Goal: Information Seeking & Learning: Learn about a topic

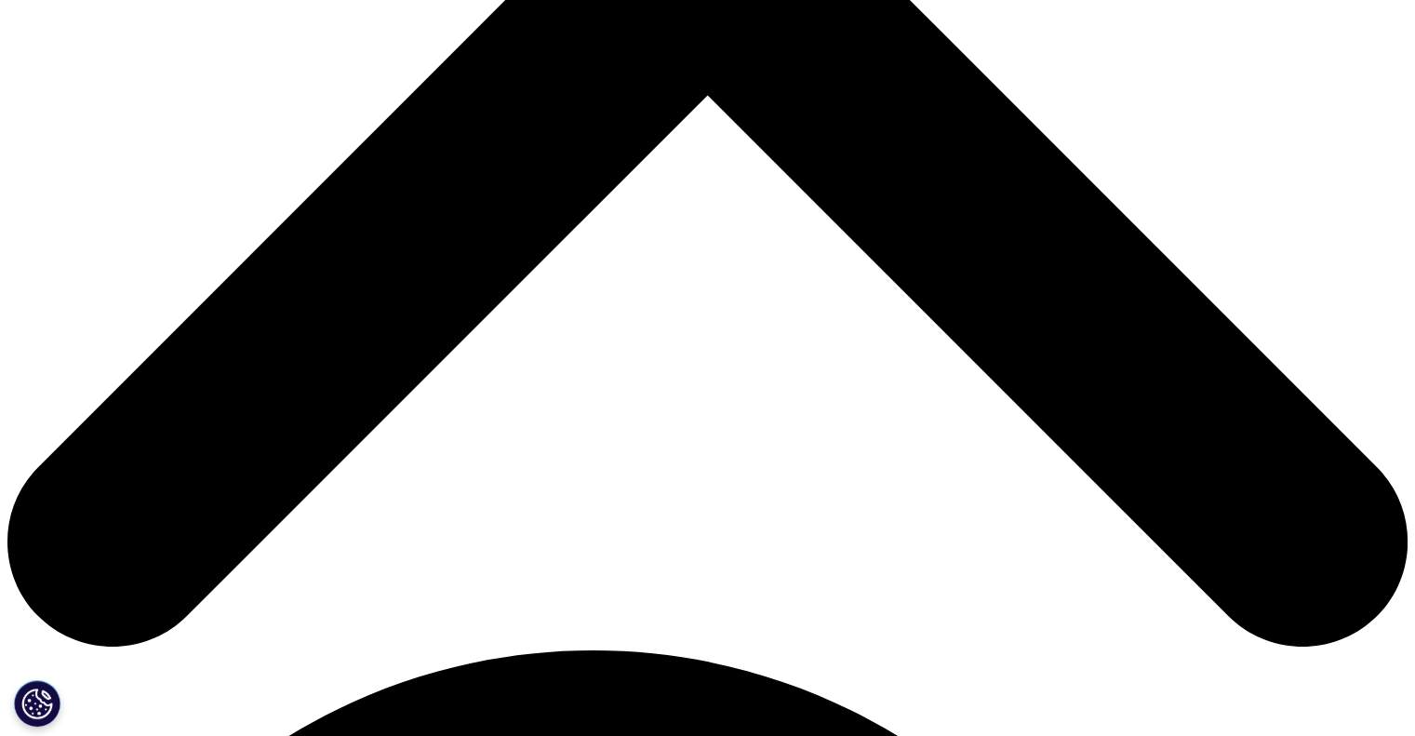
scroll to position [971, 1098]
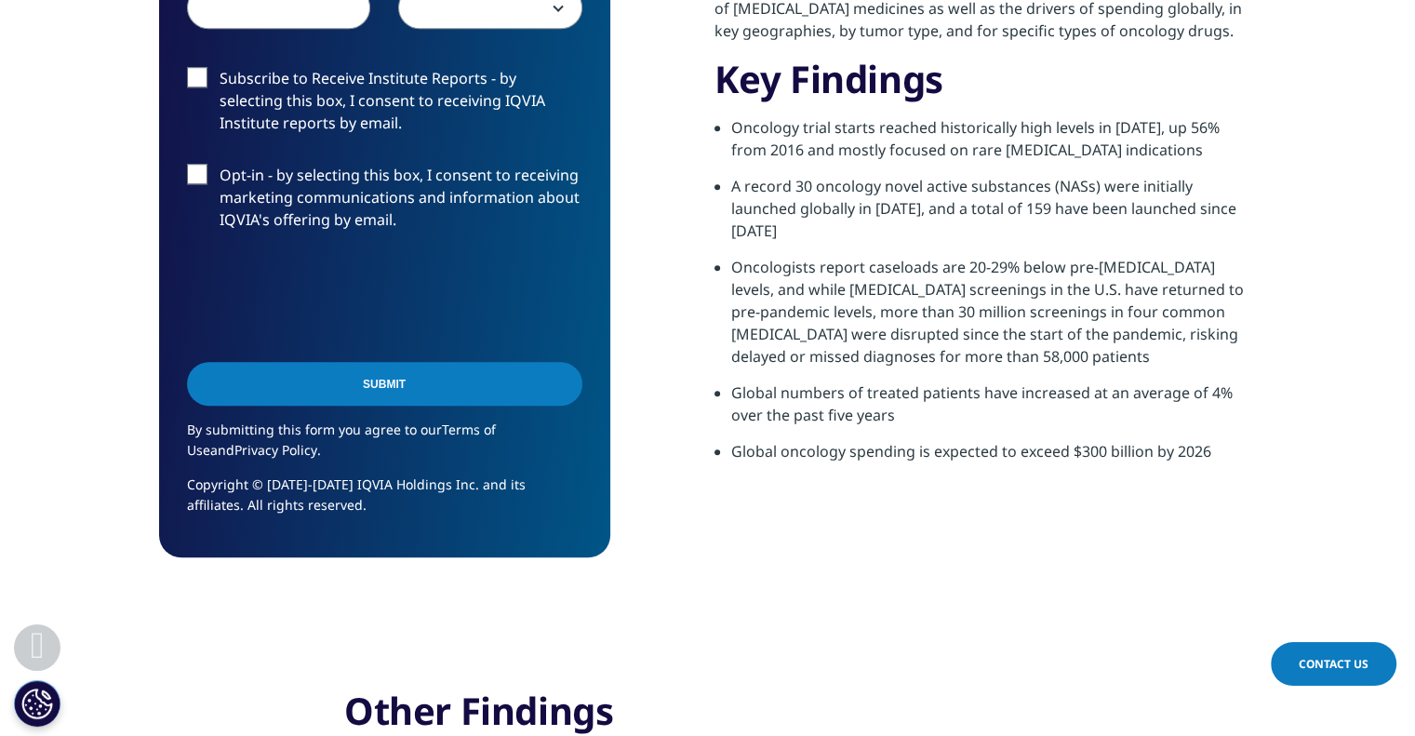
scroll to position [1300, 0]
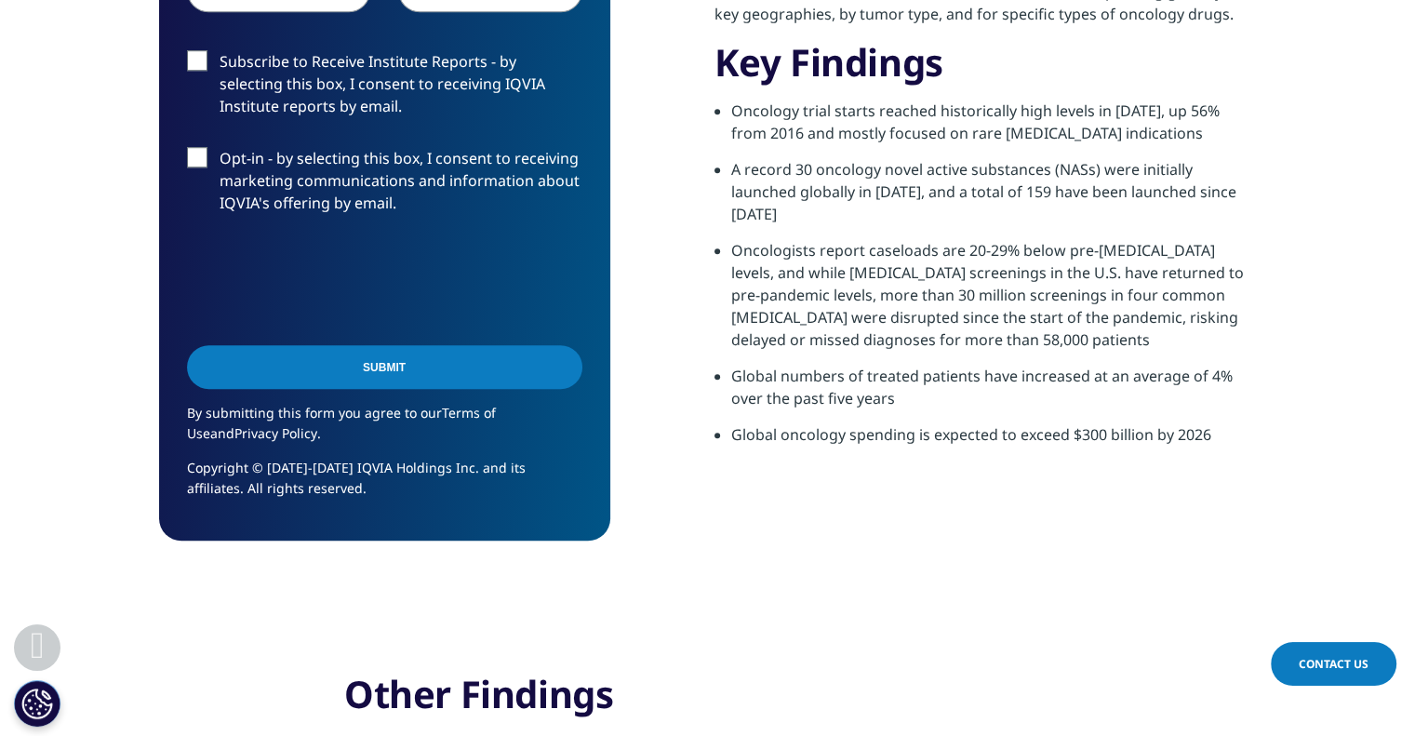
click at [307, 475] on p "Copyright © 2018-2024 IQVIA Holdings Inc. and its affiliates. All rights reserv…" at bounding box center [384, 485] width 395 height 55
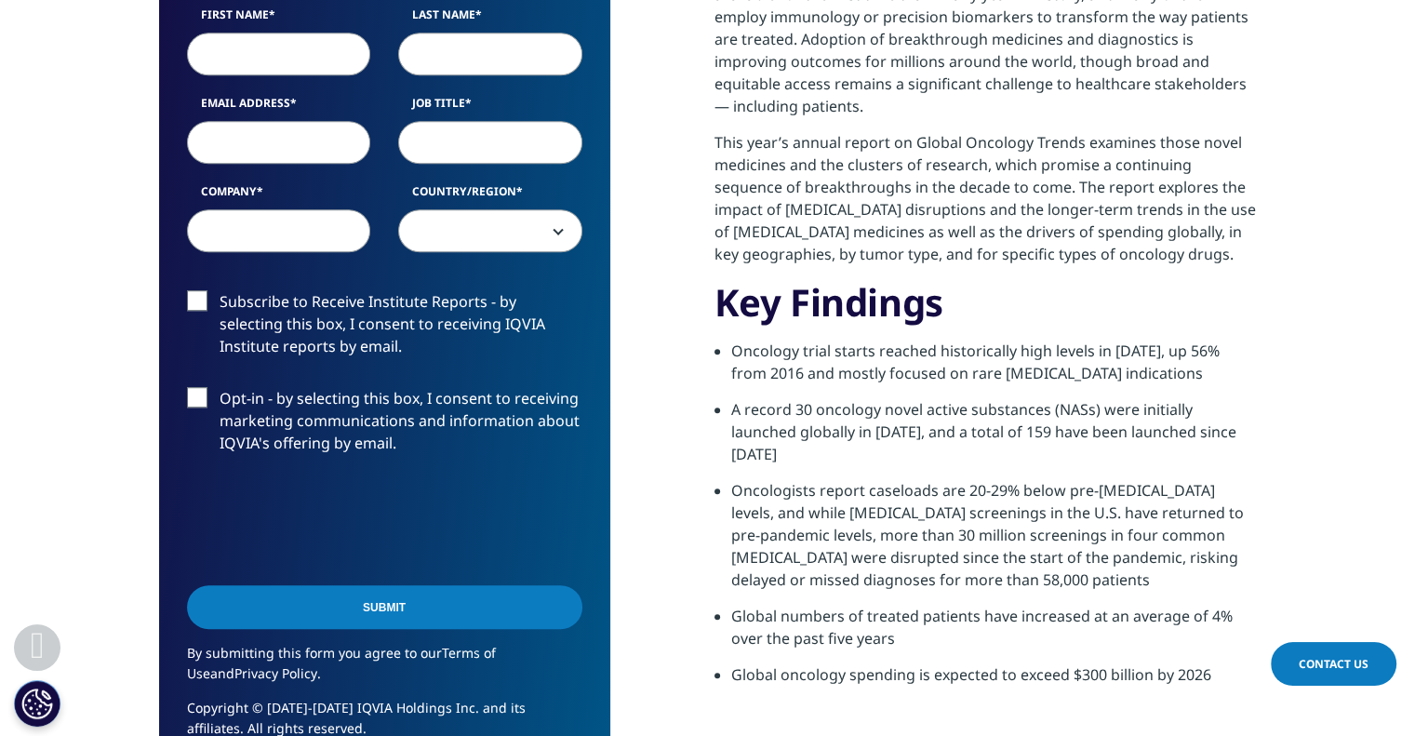
scroll to position [1060, 0]
click at [938, 387] on li "Oncology trial starts reached historically high levels in 2021, up 56% from 201…" at bounding box center [994, 369] width 526 height 59
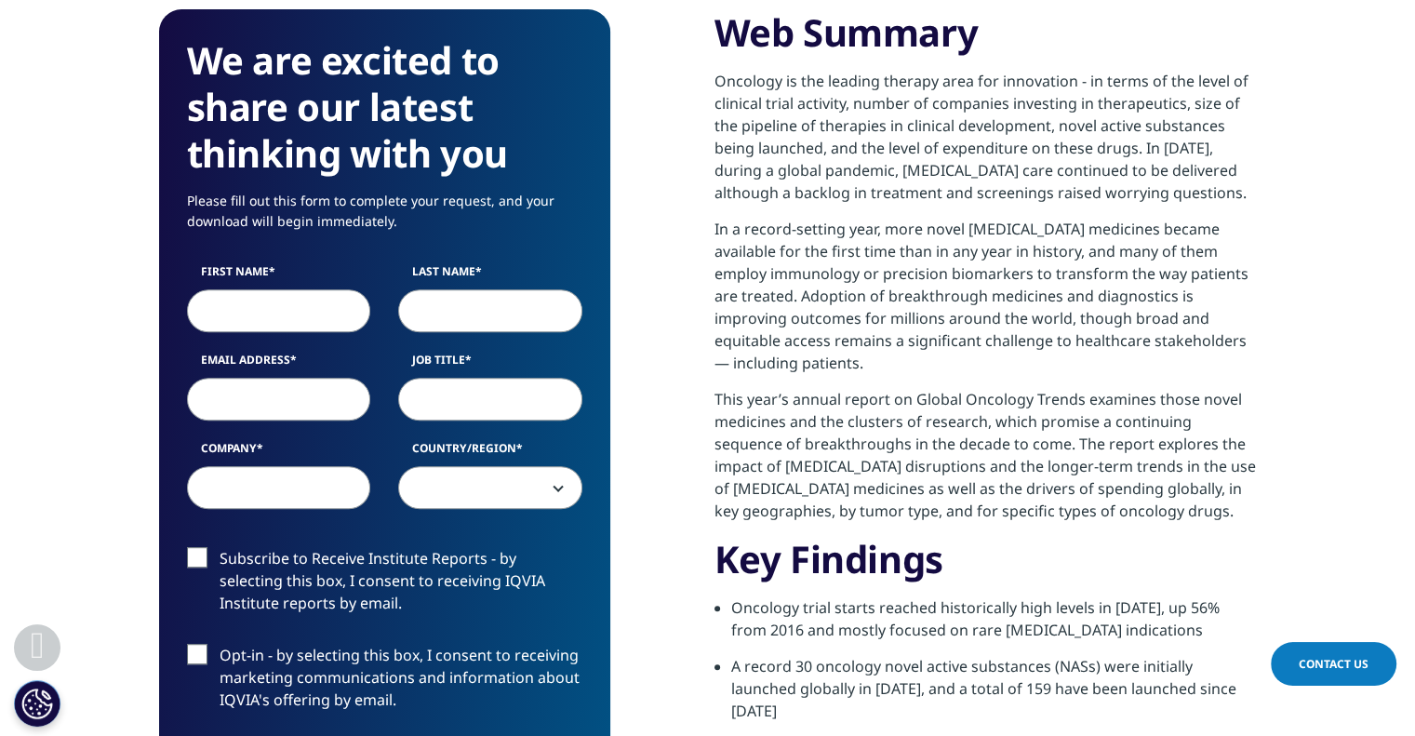
scroll to position [818, 0]
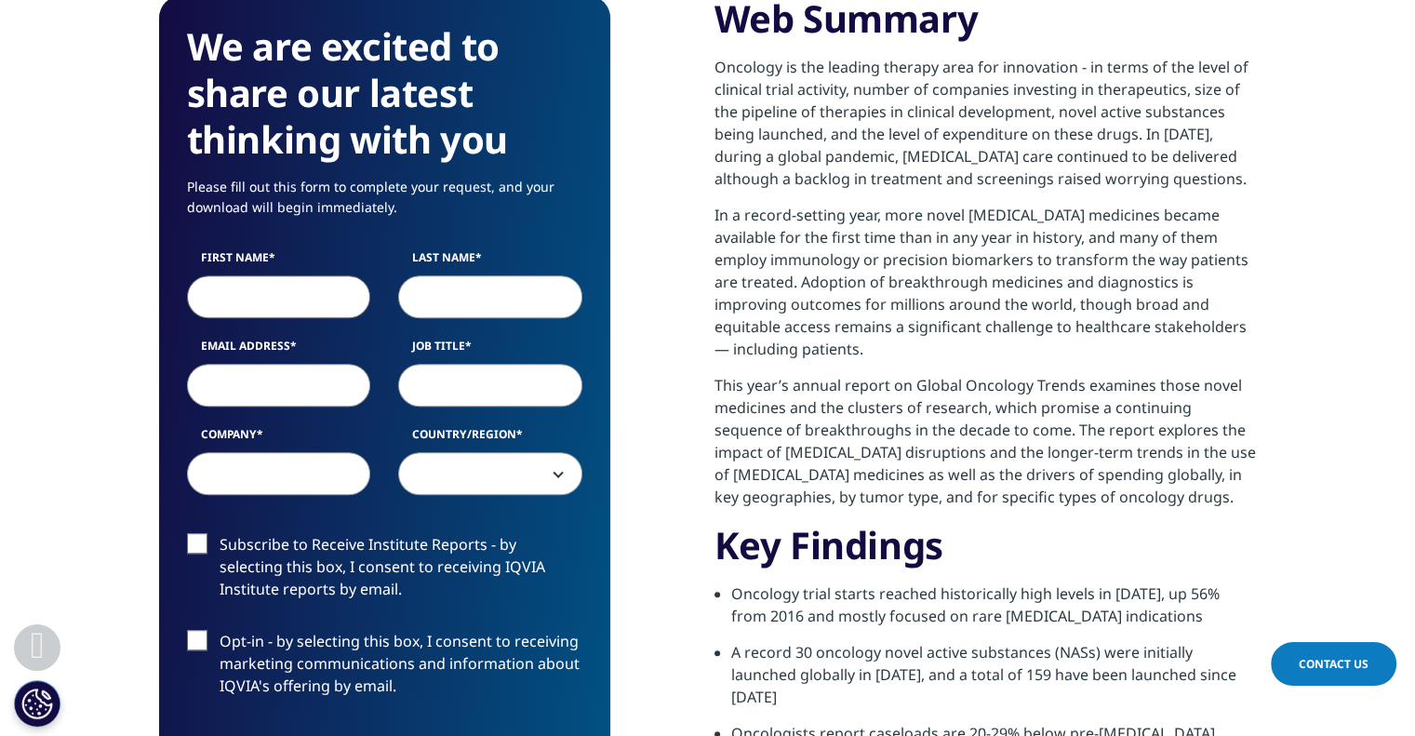
click at [242, 313] on input "First Name" at bounding box center [279, 296] width 184 height 43
type input "Katherine"
type input "Bruns"
select select "[GEOGRAPHIC_DATA]"
click at [253, 371] on input "Email Address" at bounding box center [279, 385] width 184 height 43
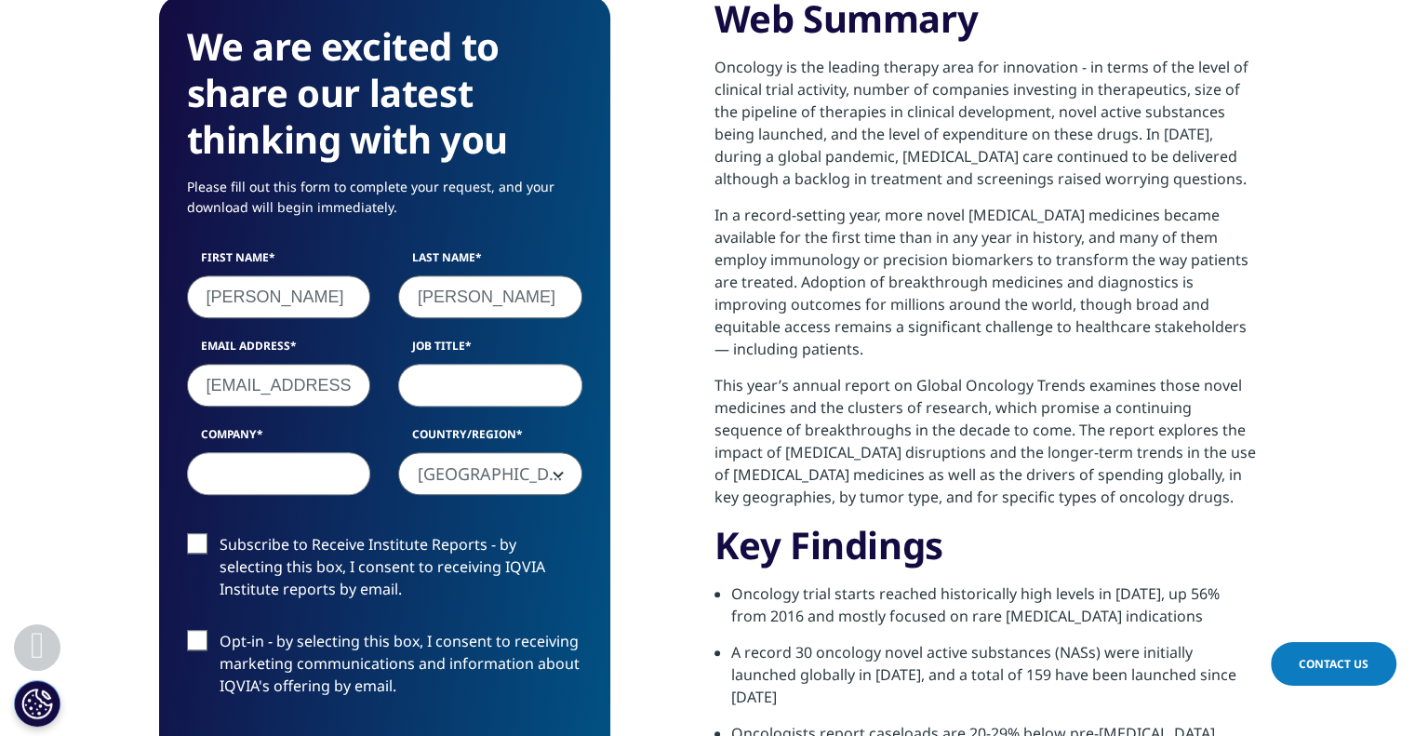
scroll to position [0, 7]
type input "bruns316@umn.edu"
type input "student"
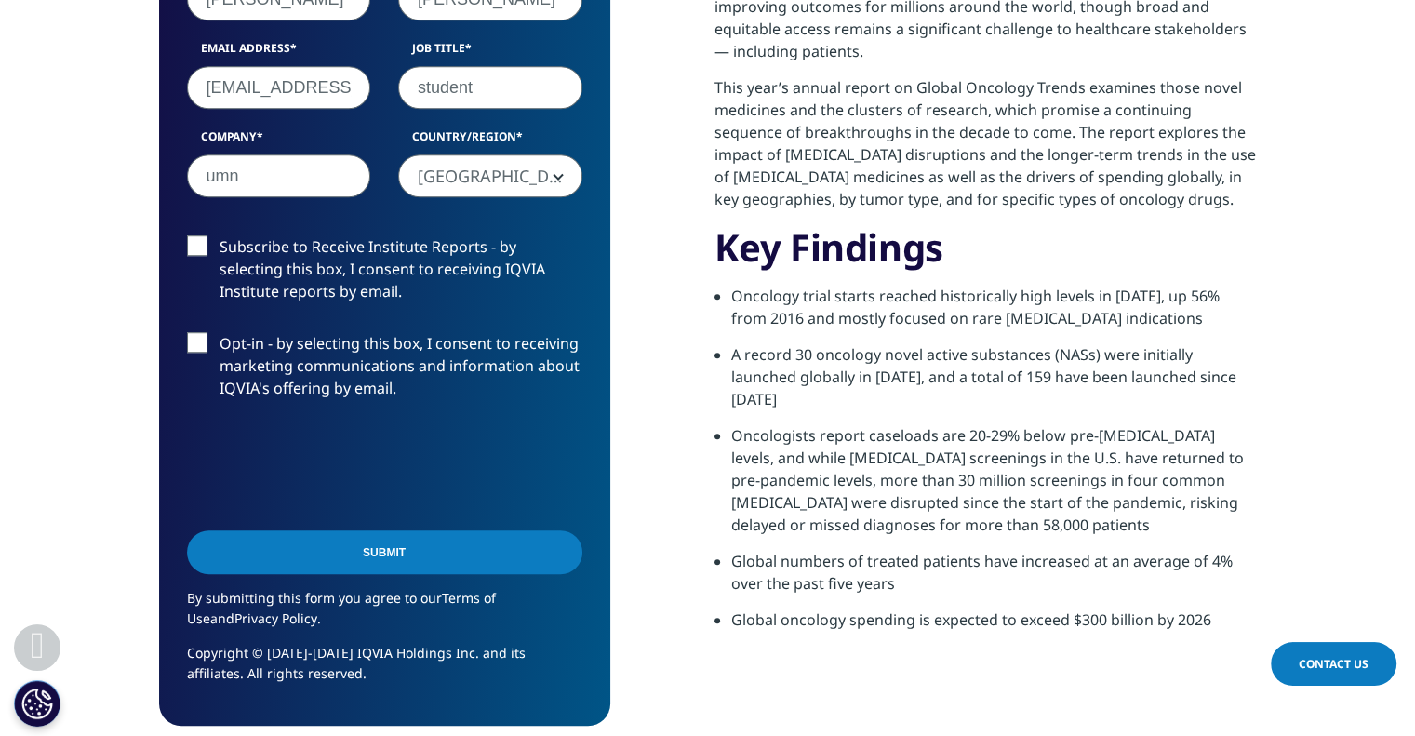
scroll to position [1116, 0]
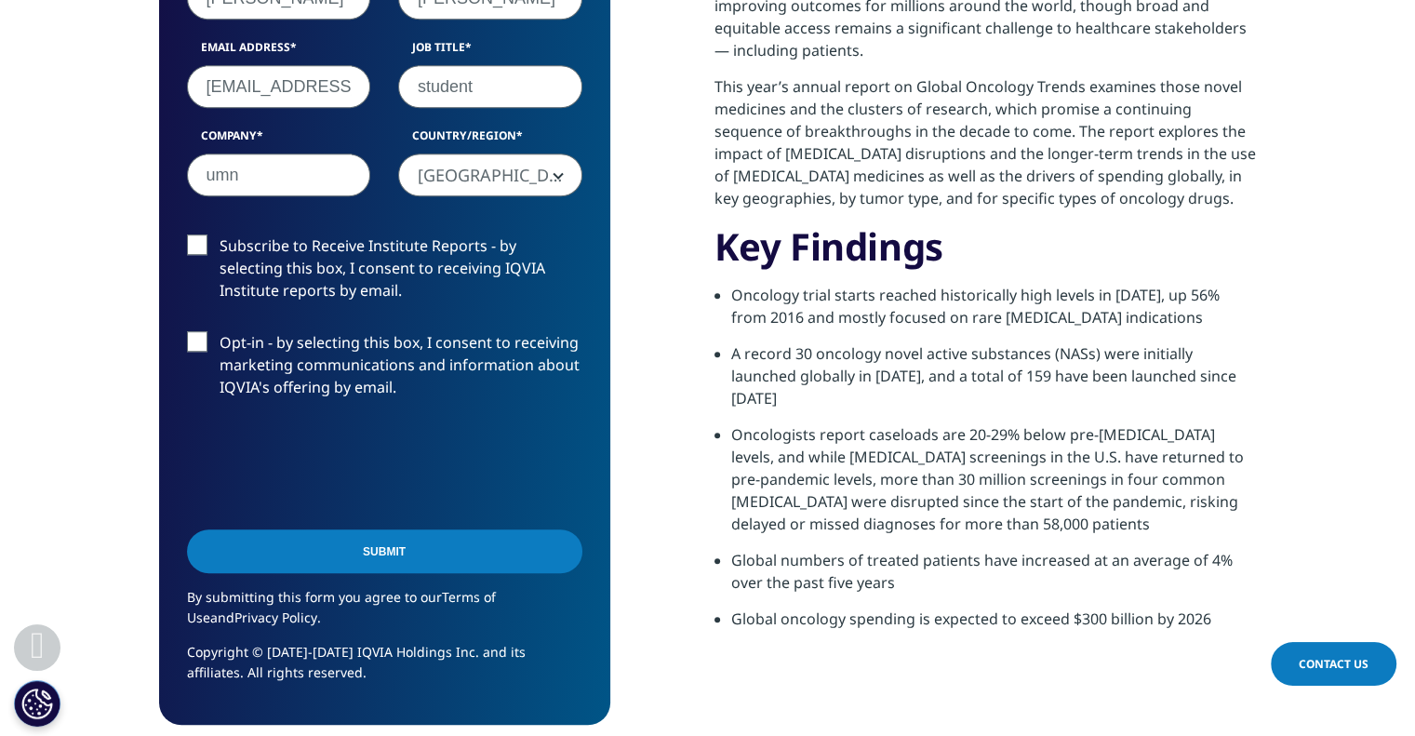
type input "umn"
click at [402, 551] on input "Submit" at bounding box center [384, 551] width 395 height 44
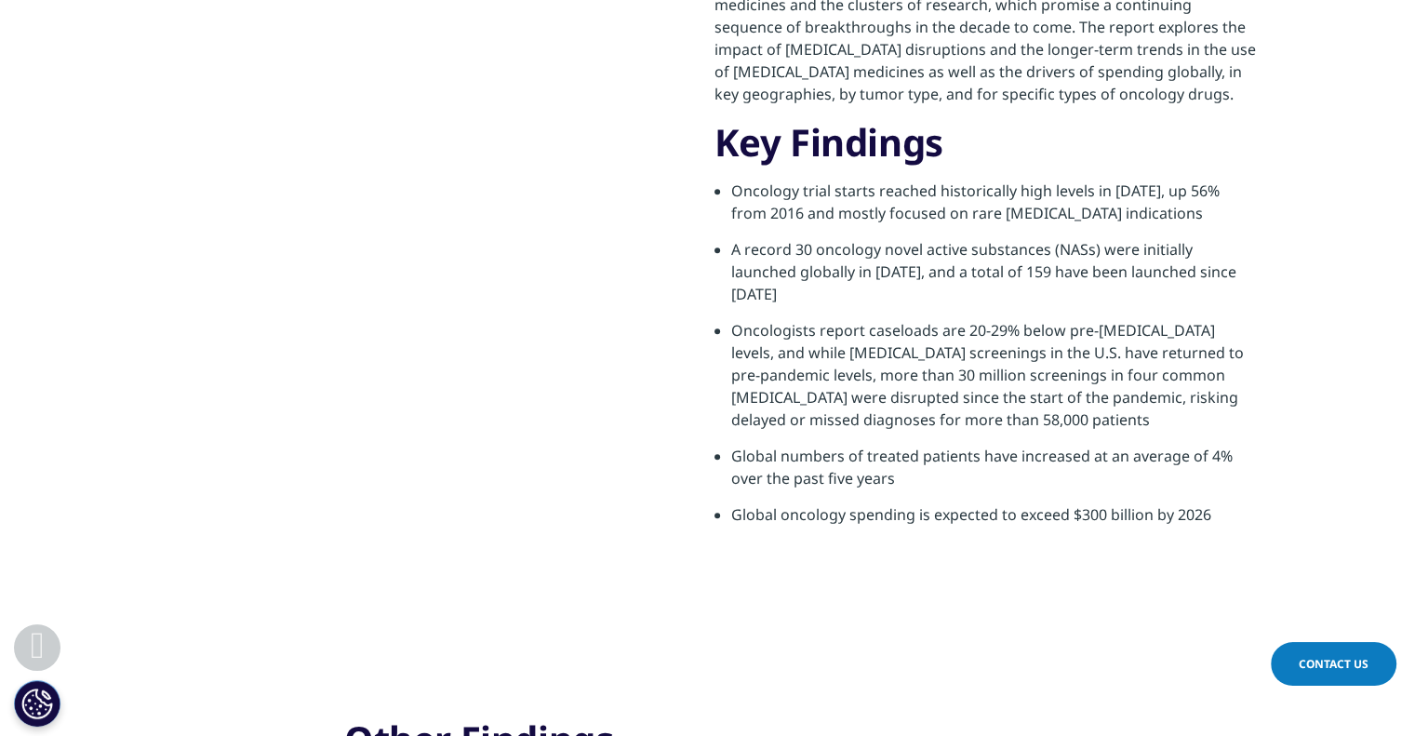
scroll to position [9, 9]
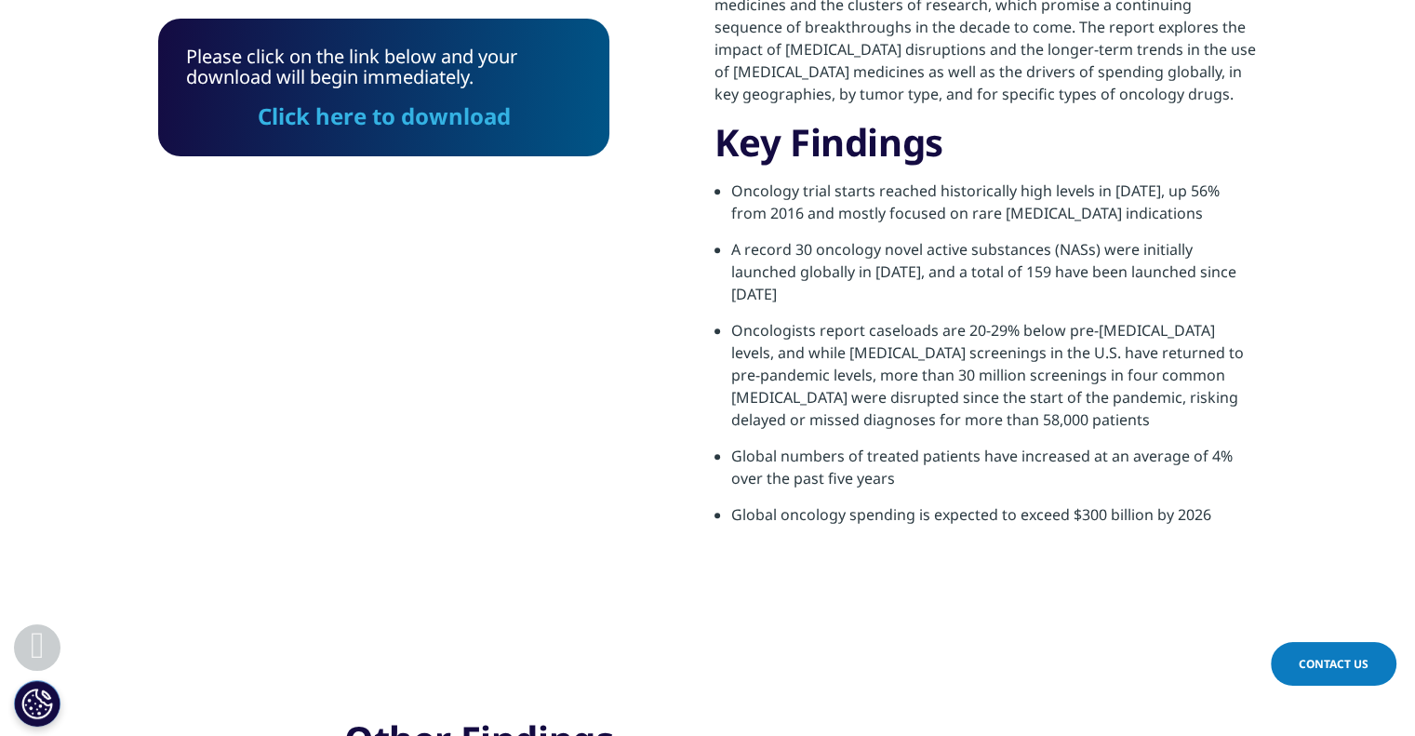
click at [430, 116] on link "Click here to download" at bounding box center [384, 115] width 253 height 31
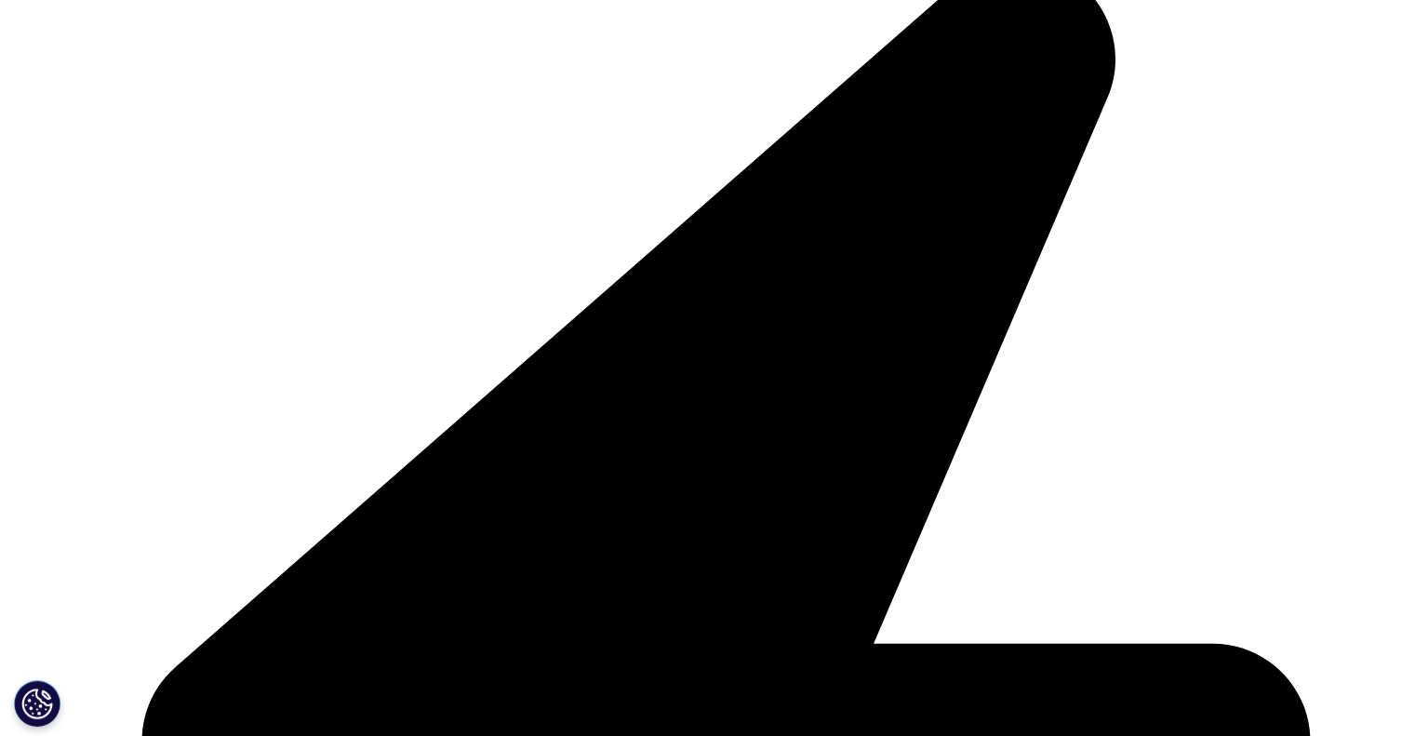
scroll to position [502, 0]
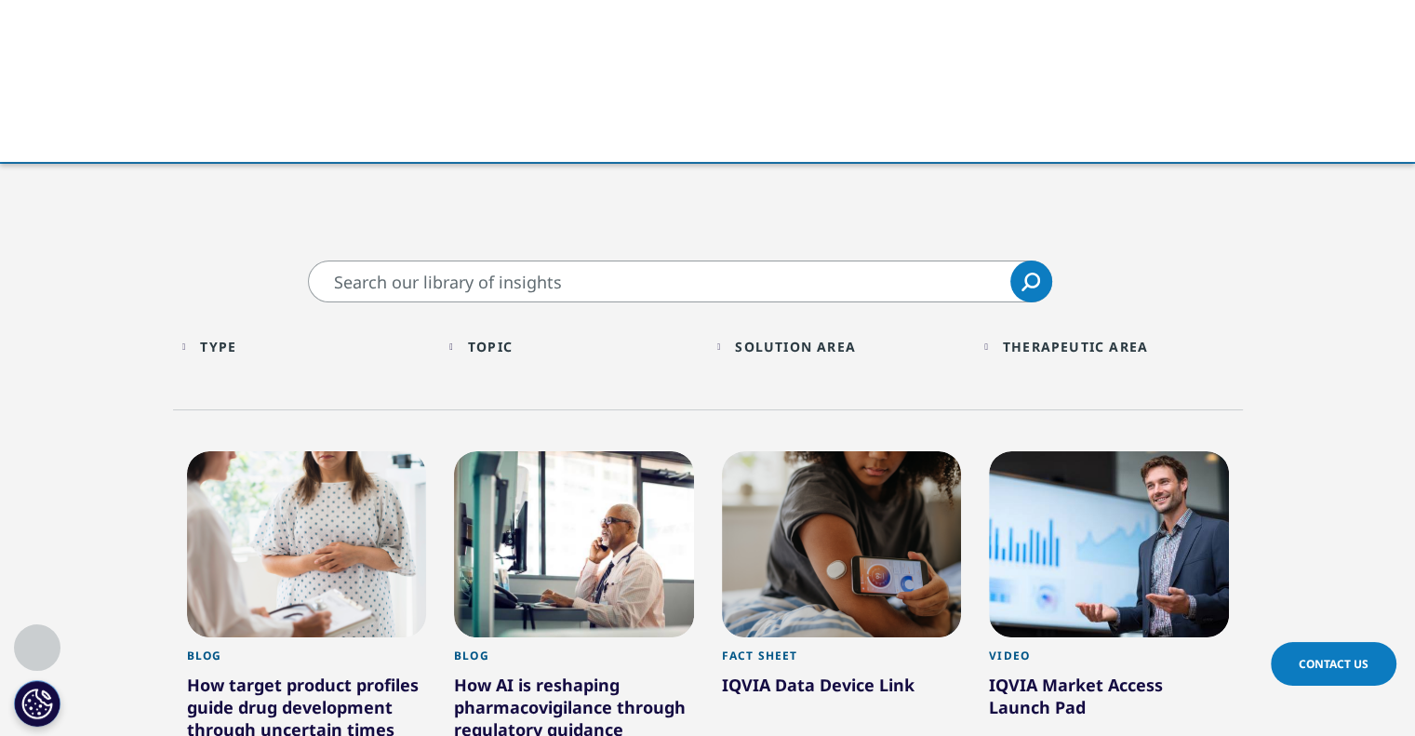
click at [402, 282] on input "Search" at bounding box center [680, 281] width 744 height 42
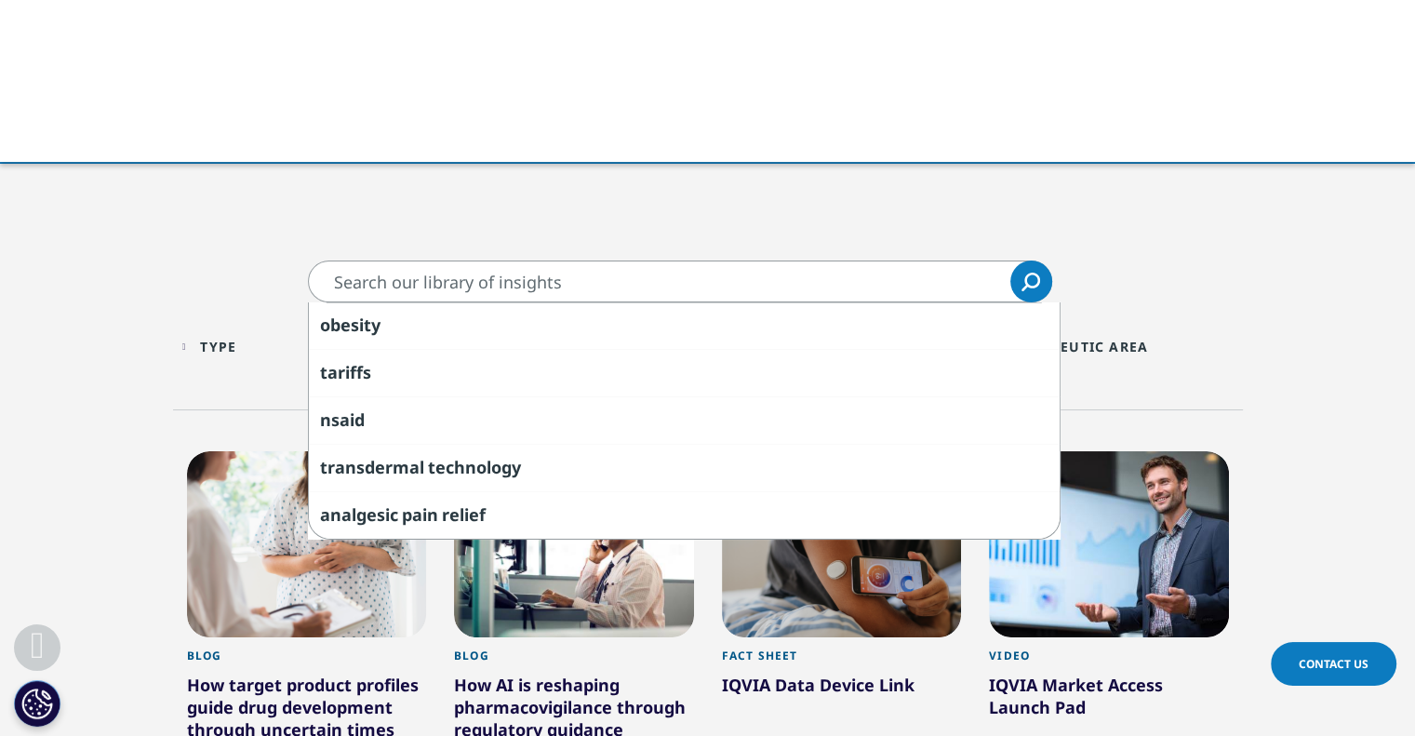
paste input "Jeff Hodge, Checkpoint Frenzy, IQVIA Blog (Apr. 11, 2022), https://www.iqvia.co…"
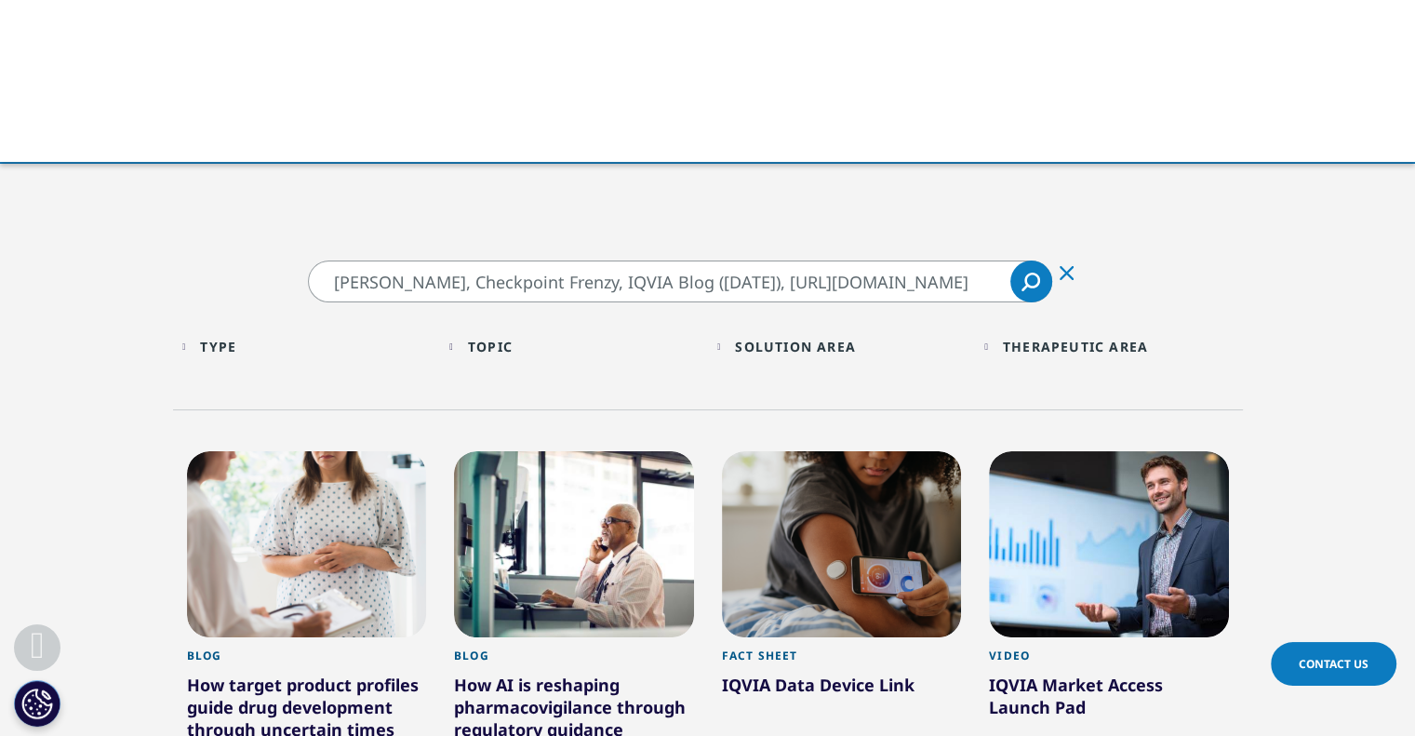
click at [334, 279] on input "Jeff Hodge, Checkpoint Frenzy, IQVIA Blog (Apr. 11, 2022), https://www.iqvia.co…" at bounding box center [680, 281] width 744 height 42
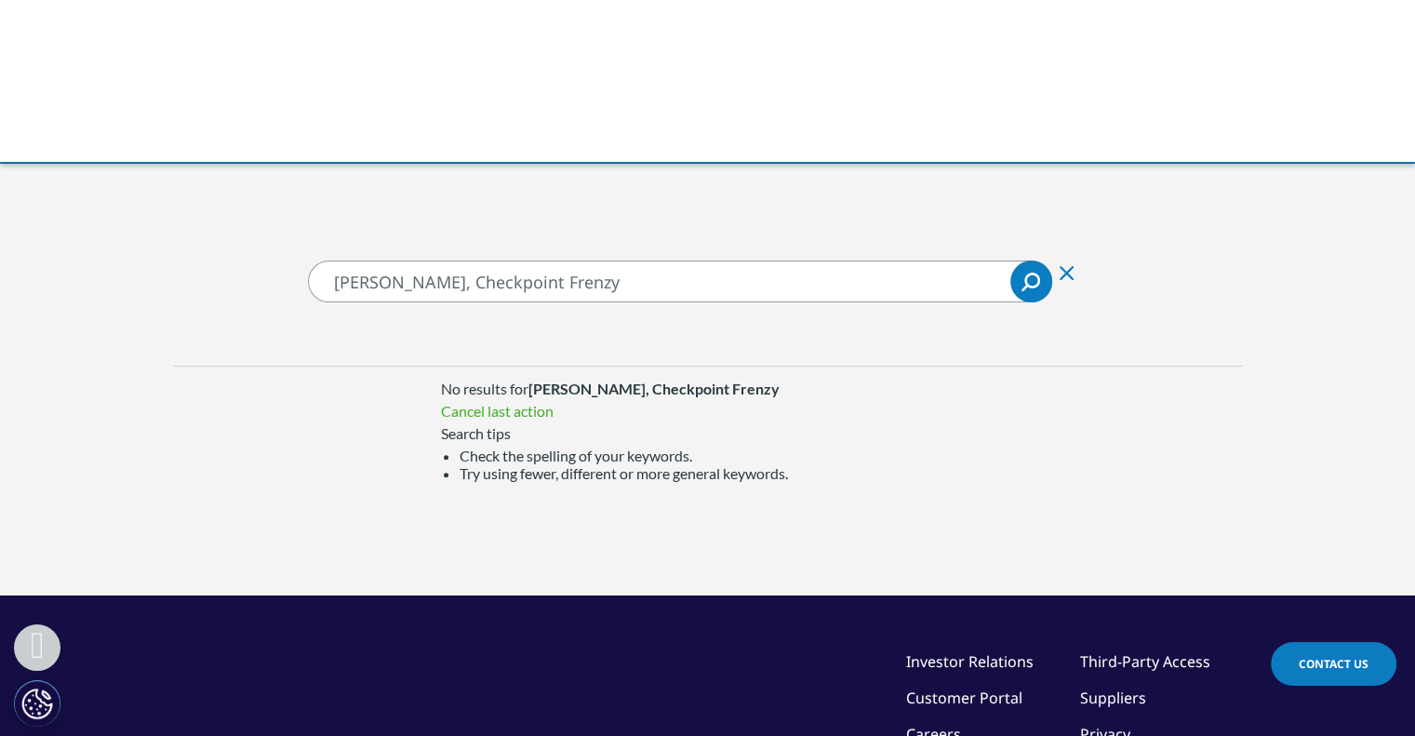
drag, startPoint x: 428, startPoint y: 278, endPoint x: 218, endPoint y: 278, distance: 210.2
click at [218, 278] on section "Jeff Hodge, Checkpoint Frenzy Jeff Hodge, Checkpoint Frenzy Clear Search Loadin…" at bounding box center [707, 427] width 1415 height 334
type input "Checkpoint Frenzy"
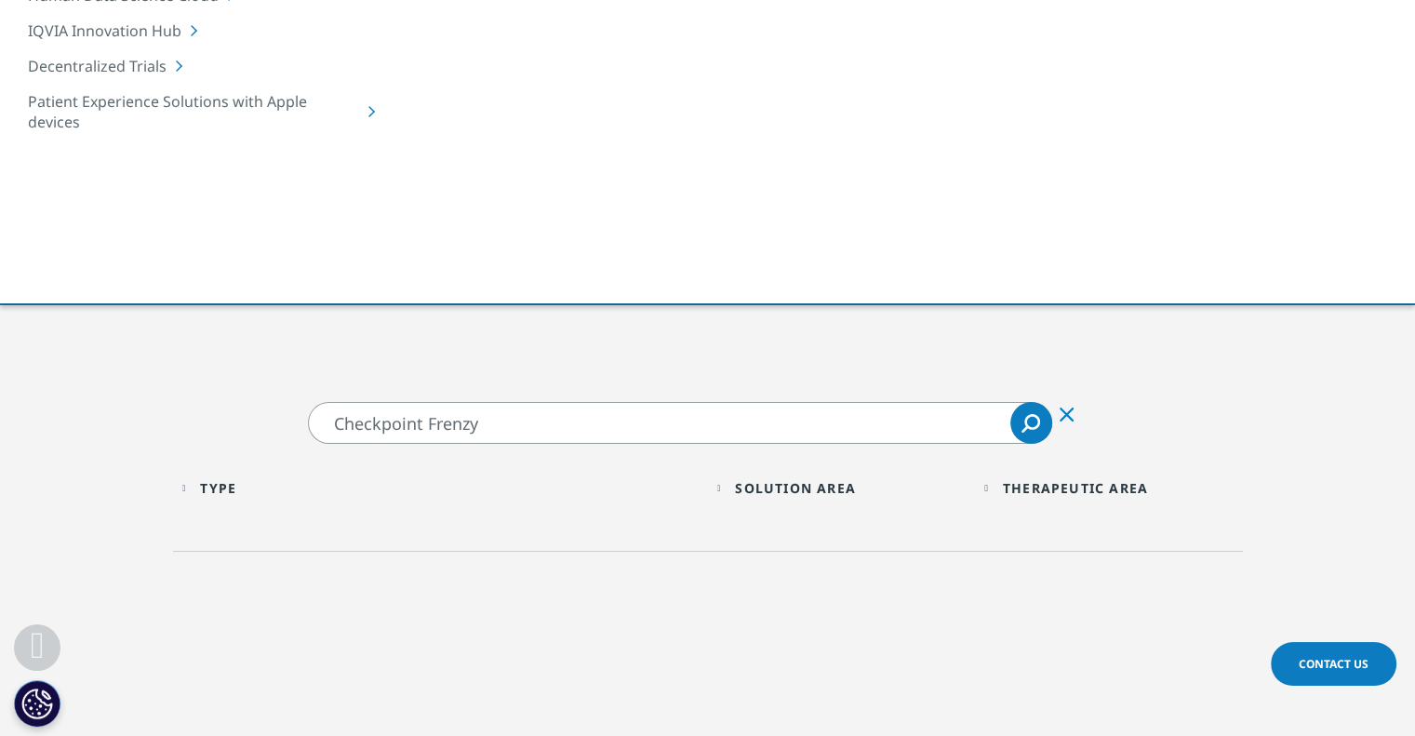
scroll to position [357, 0]
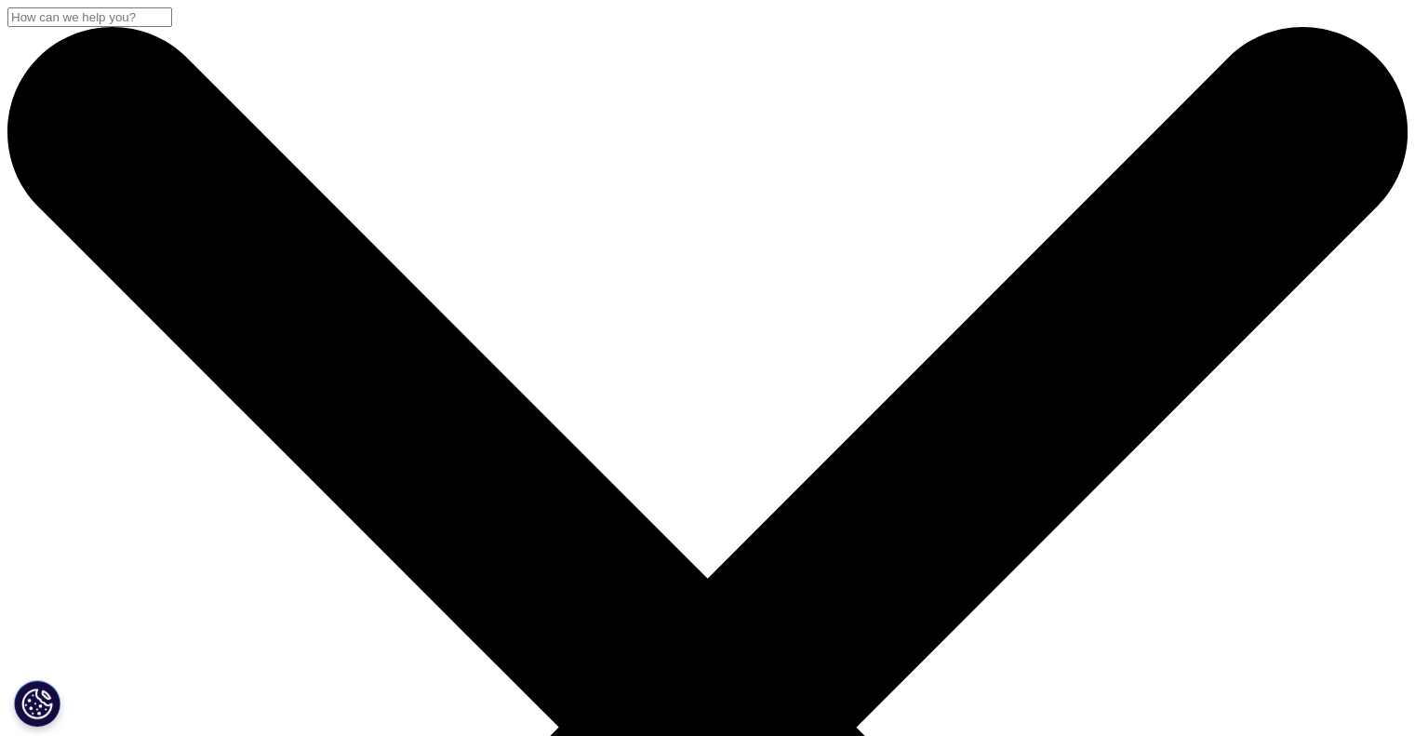
click at [172, 27] on input "Search" at bounding box center [89, 17] width 165 height 20
paste input "[URL][DOMAIN_NAME]"
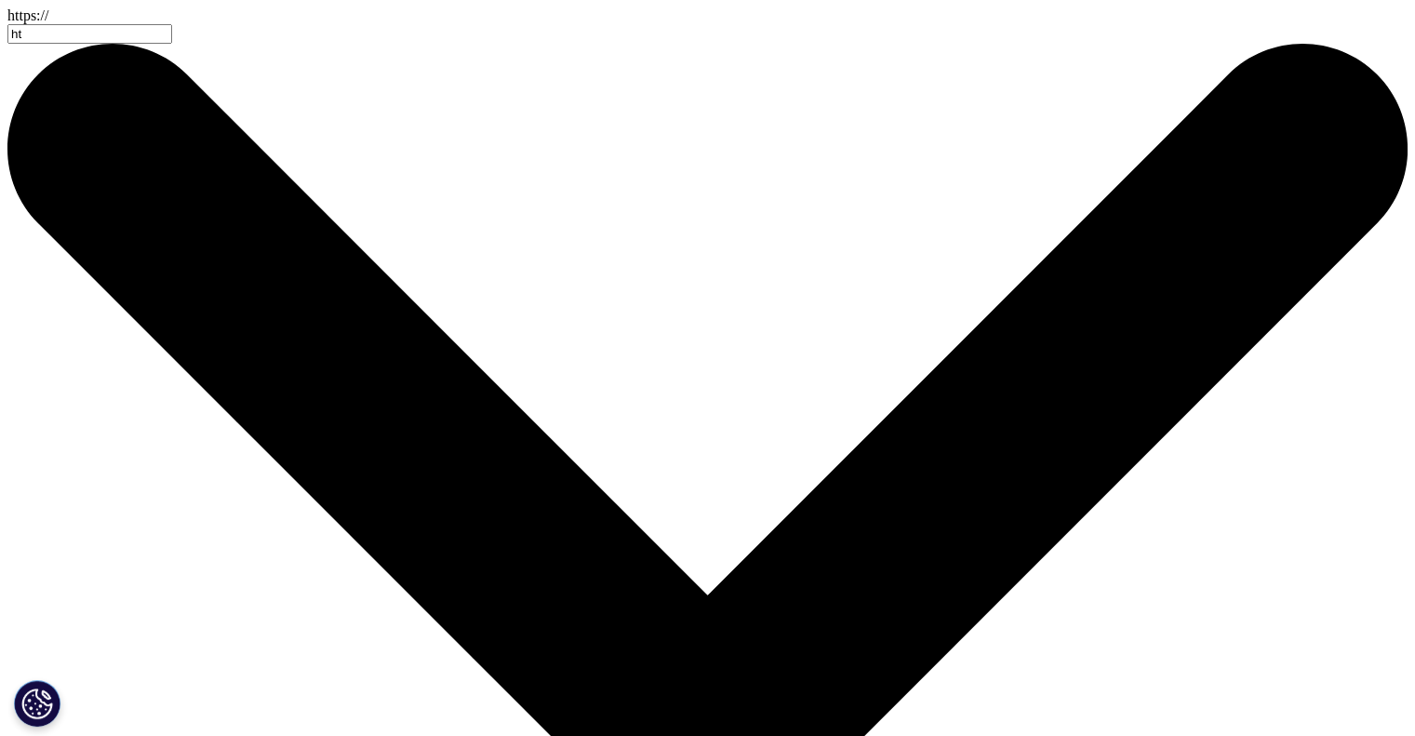
type input "h"
type input "checkpoint frenzy"
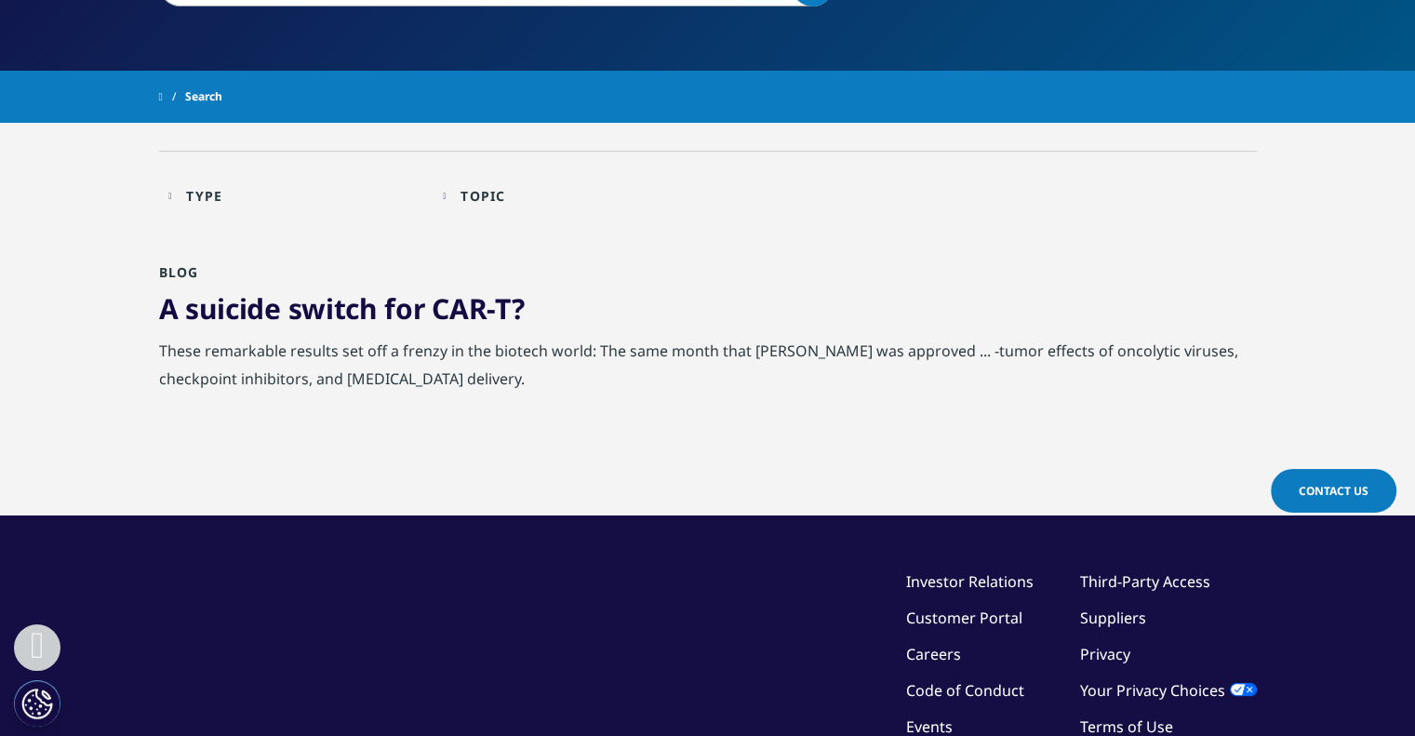
scroll to position [309, 0]
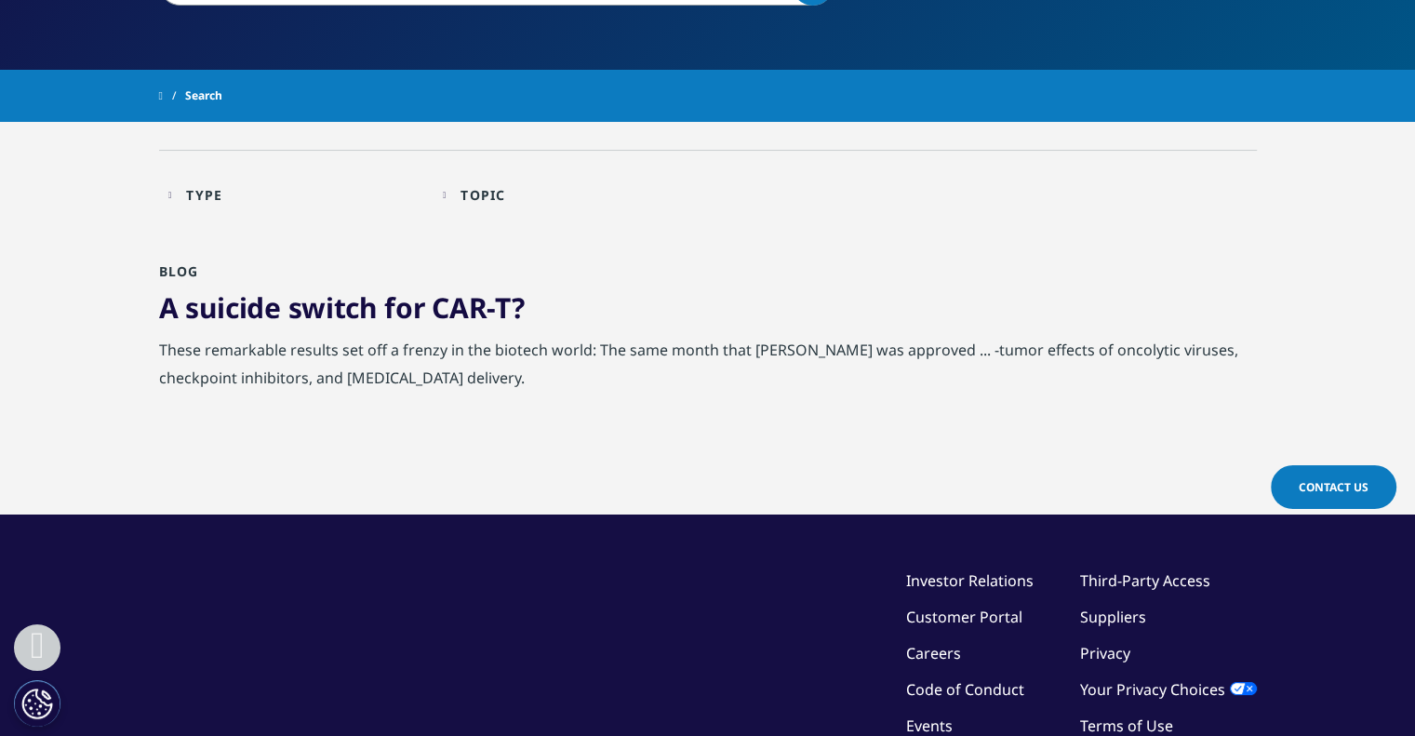
click at [393, 295] on link "A suicide switch for CAR-T?" at bounding box center [342, 307] width 366 height 38
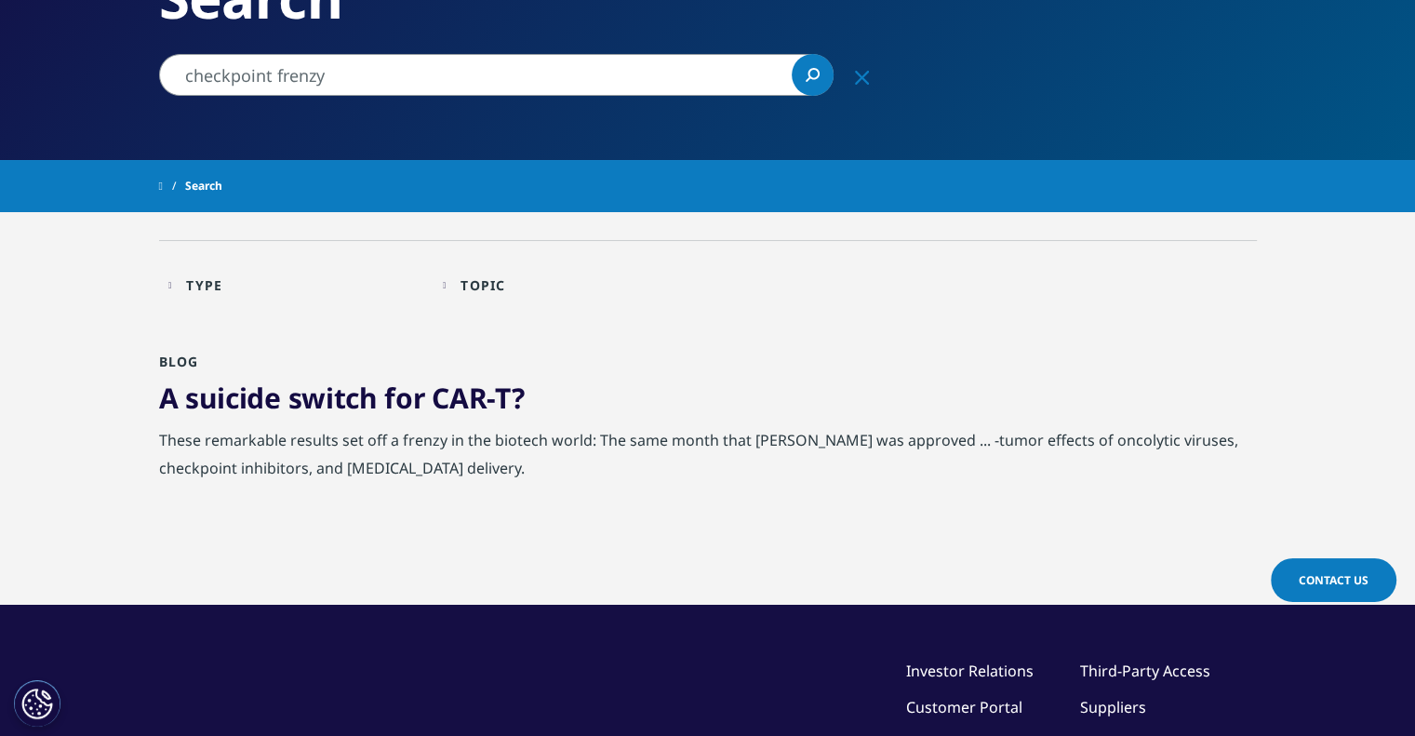
scroll to position [220, 0]
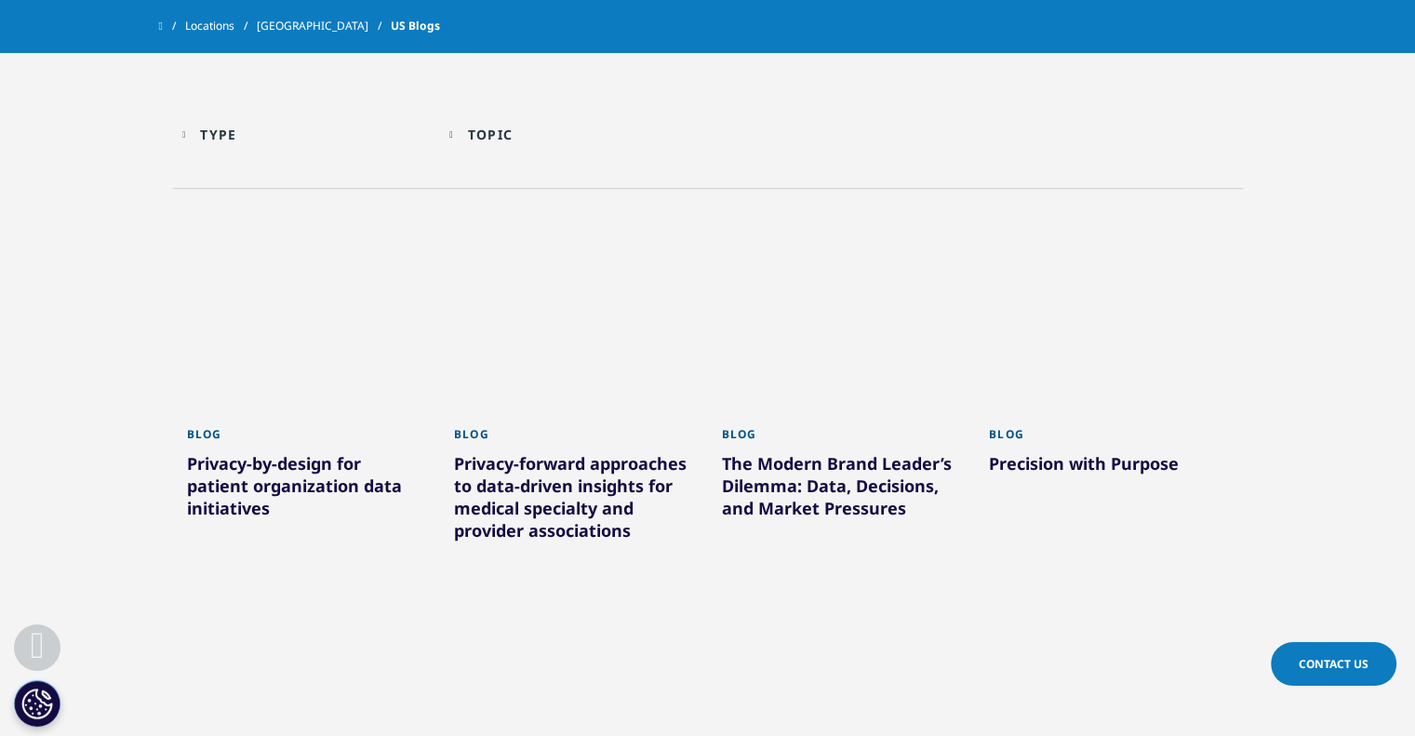
scroll to position [566, 0]
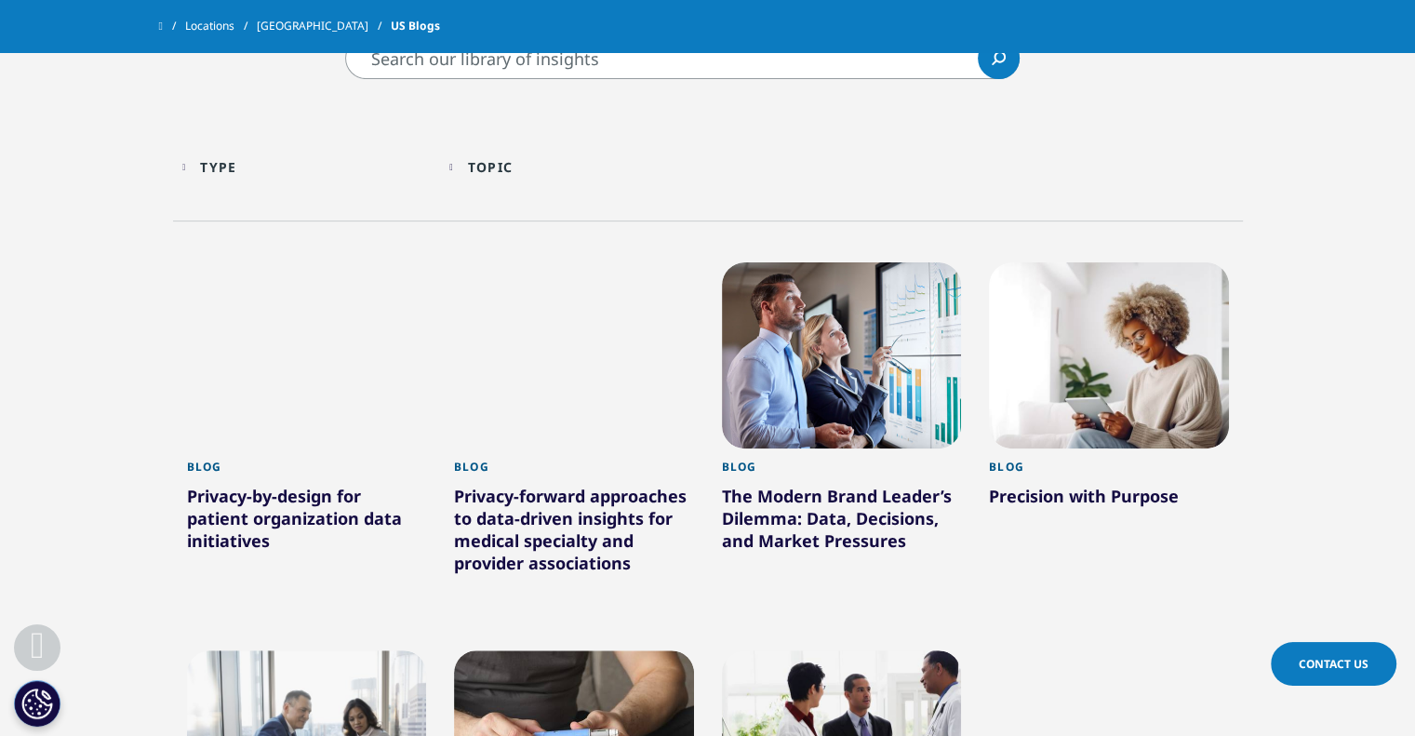
click at [213, 155] on div "Type Loading Clear Or/And Operator" at bounding box center [306, 167] width 249 height 44
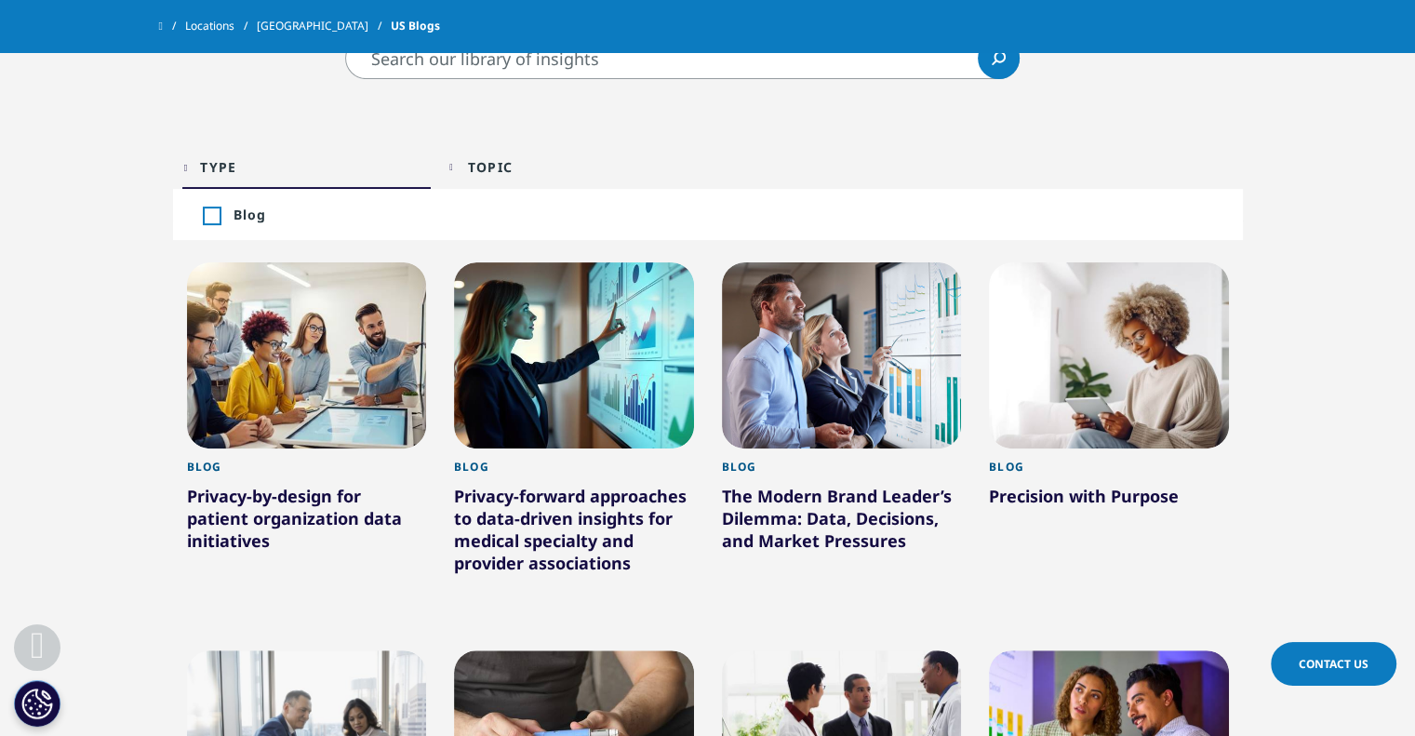
click at [213, 155] on div "Type Loading Clear Or/And Operator" at bounding box center [306, 167] width 249 height 44
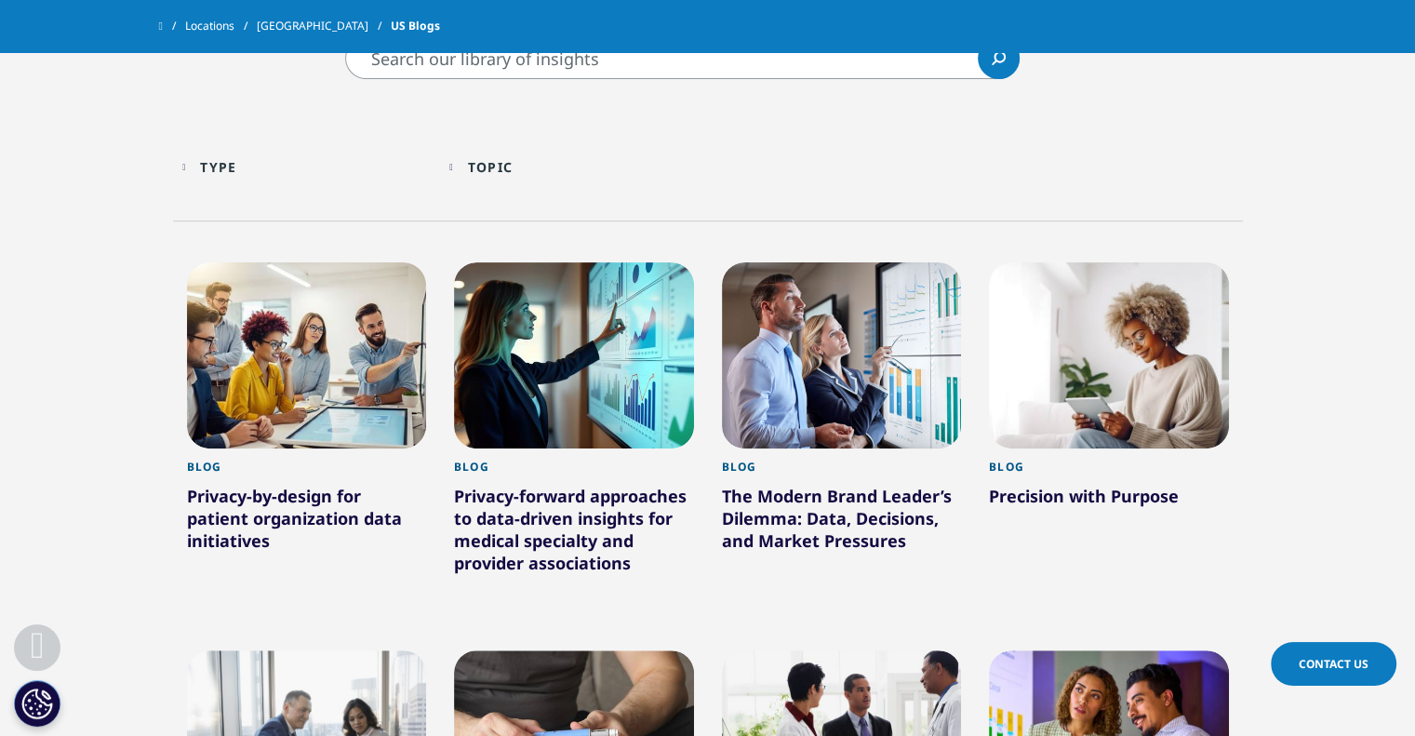
click at [513, 164] on div "Topic" at bounding box center [490, 167] width 45 height 18
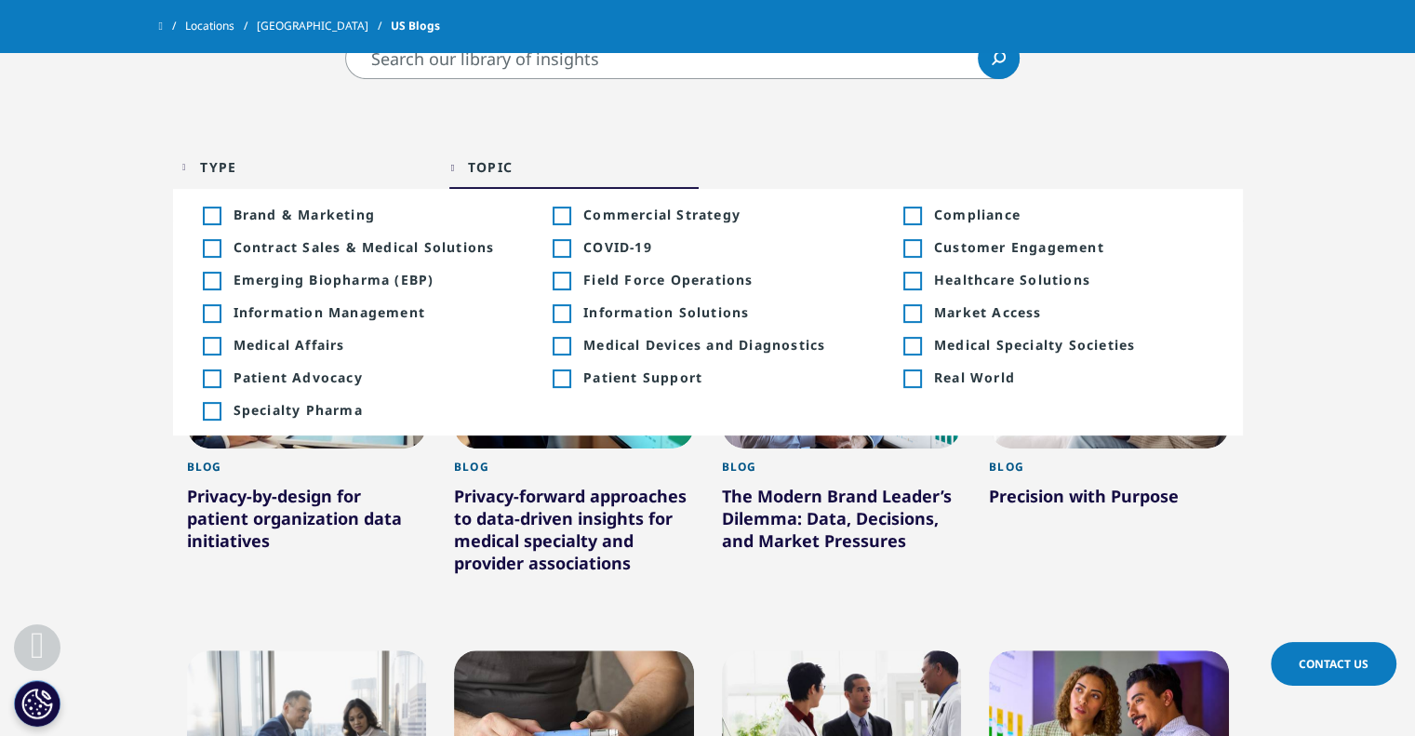
click at [513, 164] on div "Topic" at bounding box center [490, 167] width 45 height 18
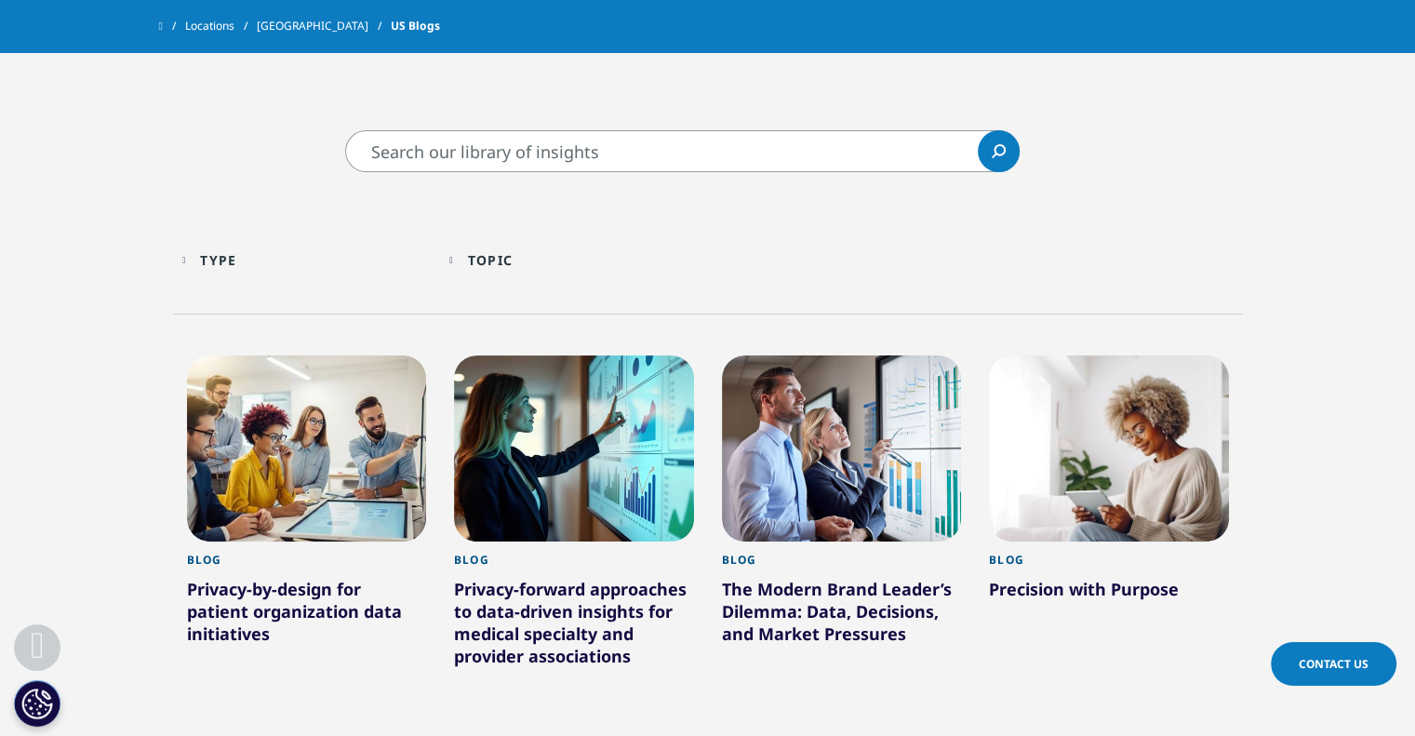
scroll to position [472, 0]
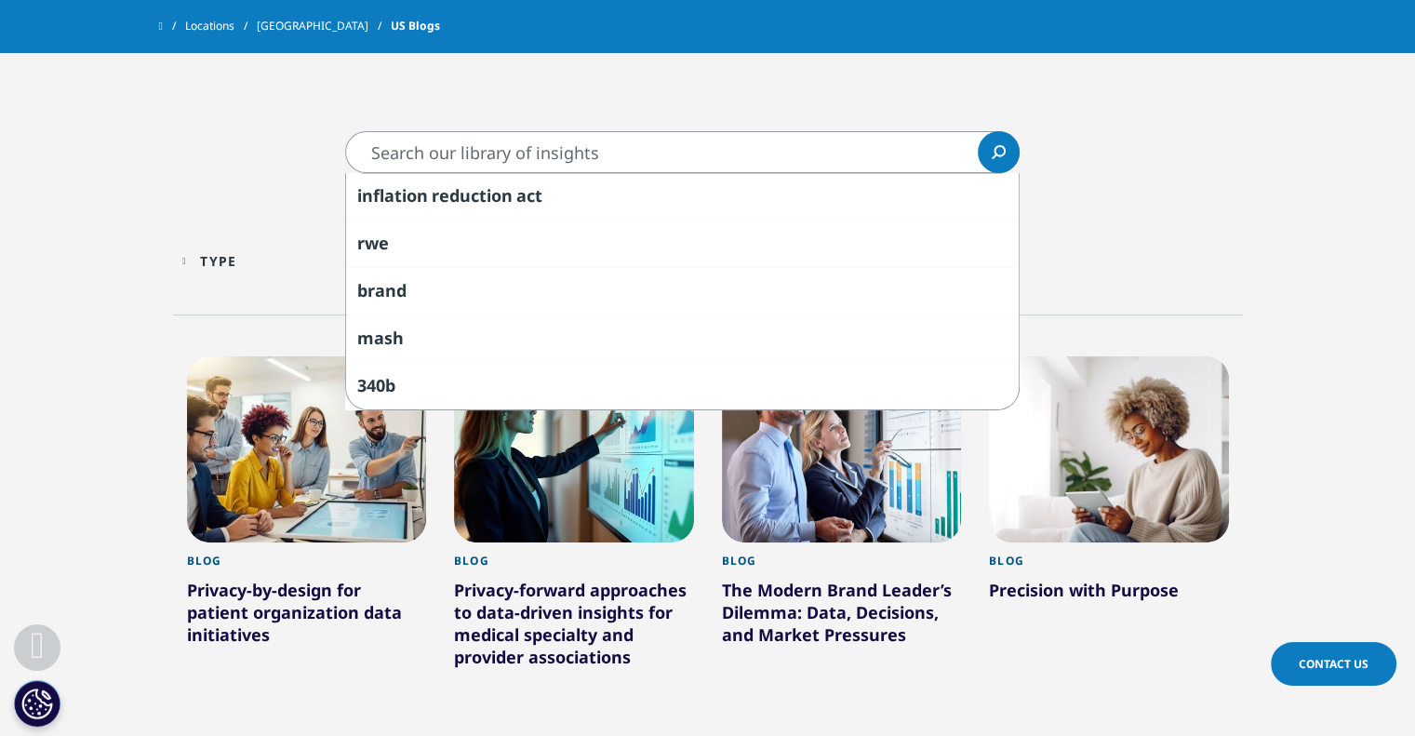
click at [512, 157] on input "Search" at bounding box center [682, 152] width 674 height 42
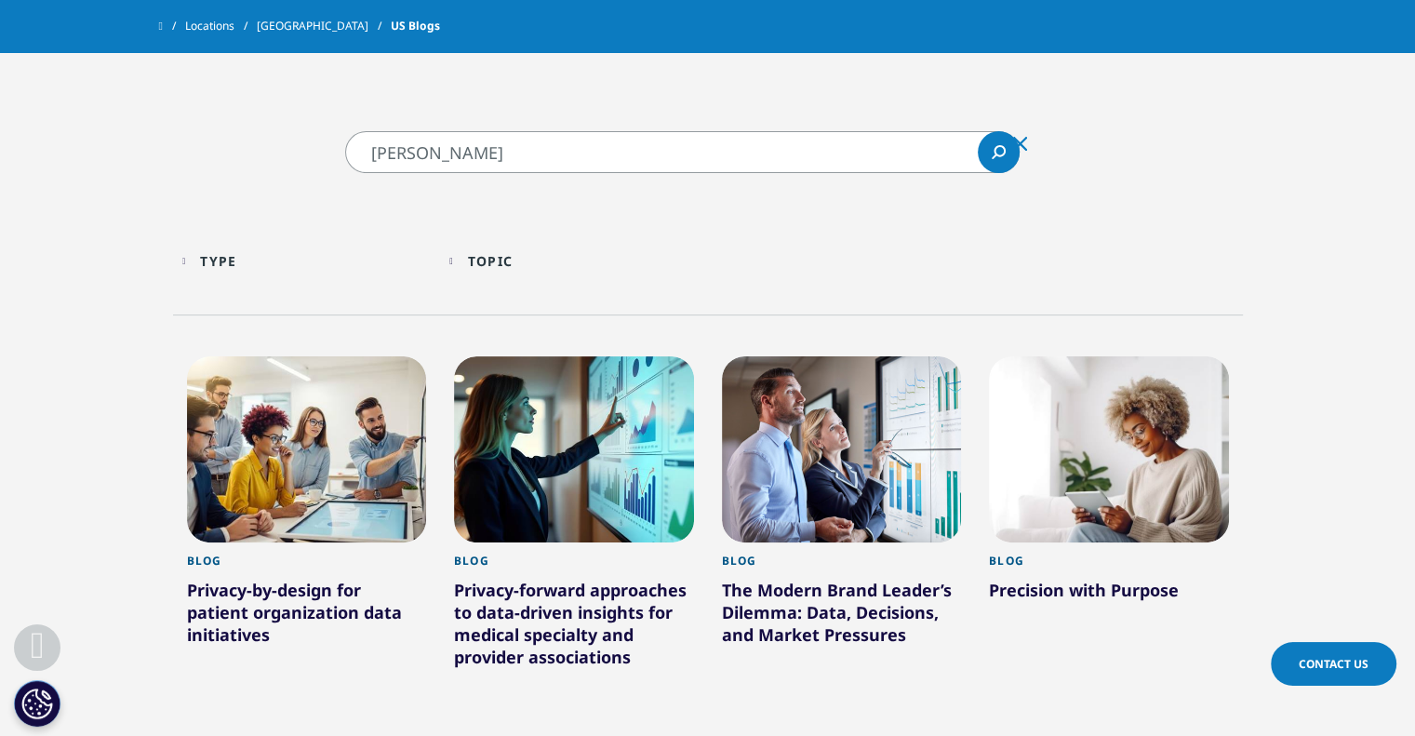
type input "[PERSON_NAME]"
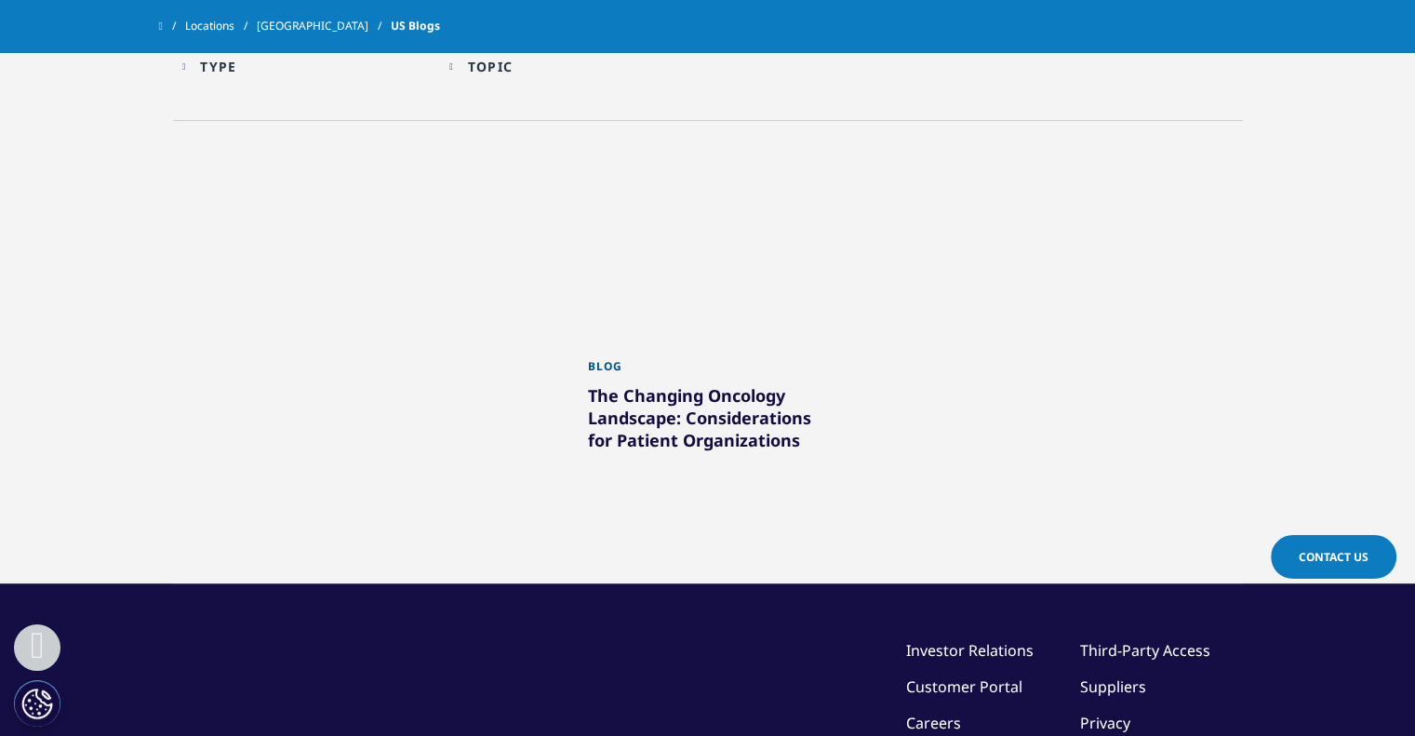
scroll to position [666, 0]
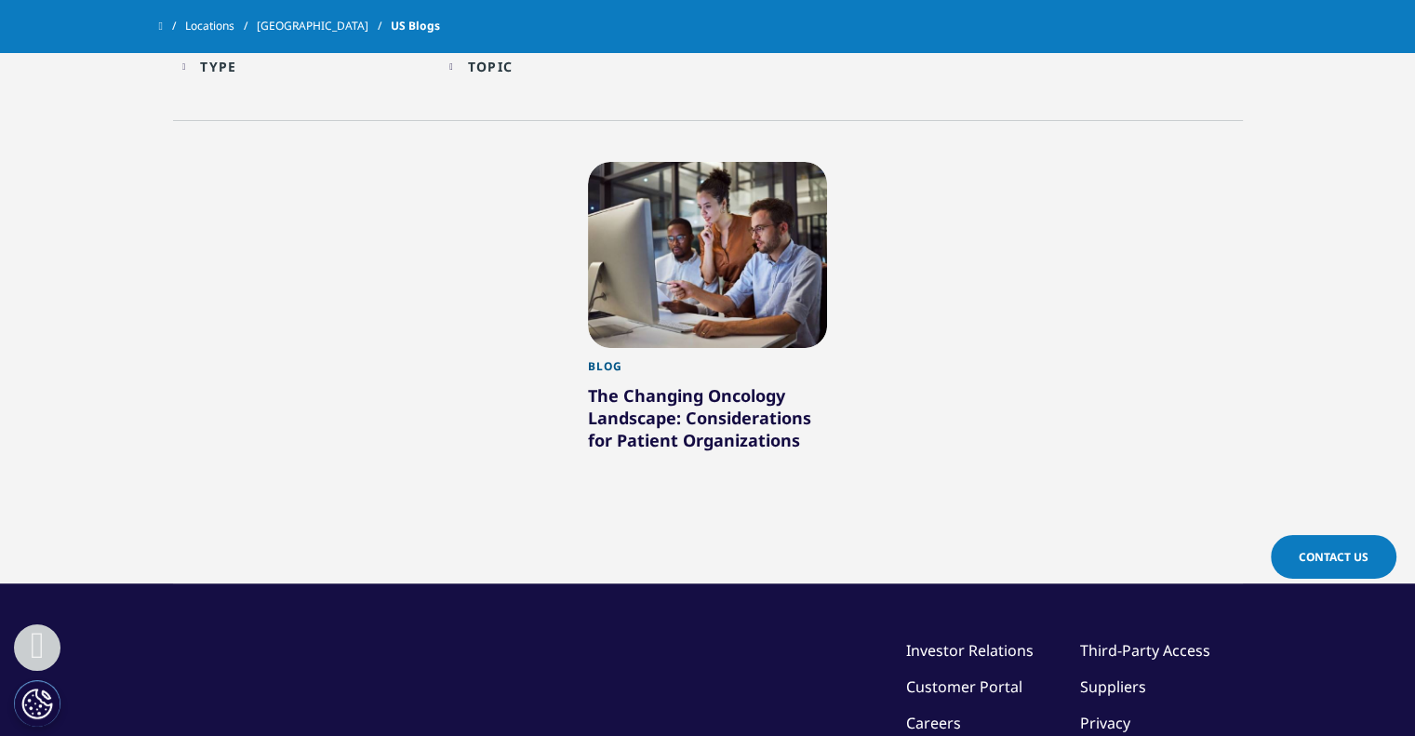
click at [656, 420] on div "The Changing Oncology Landscape: Considerations for Patient Organizations" at bounding box center [708, 421] width 240 height 74
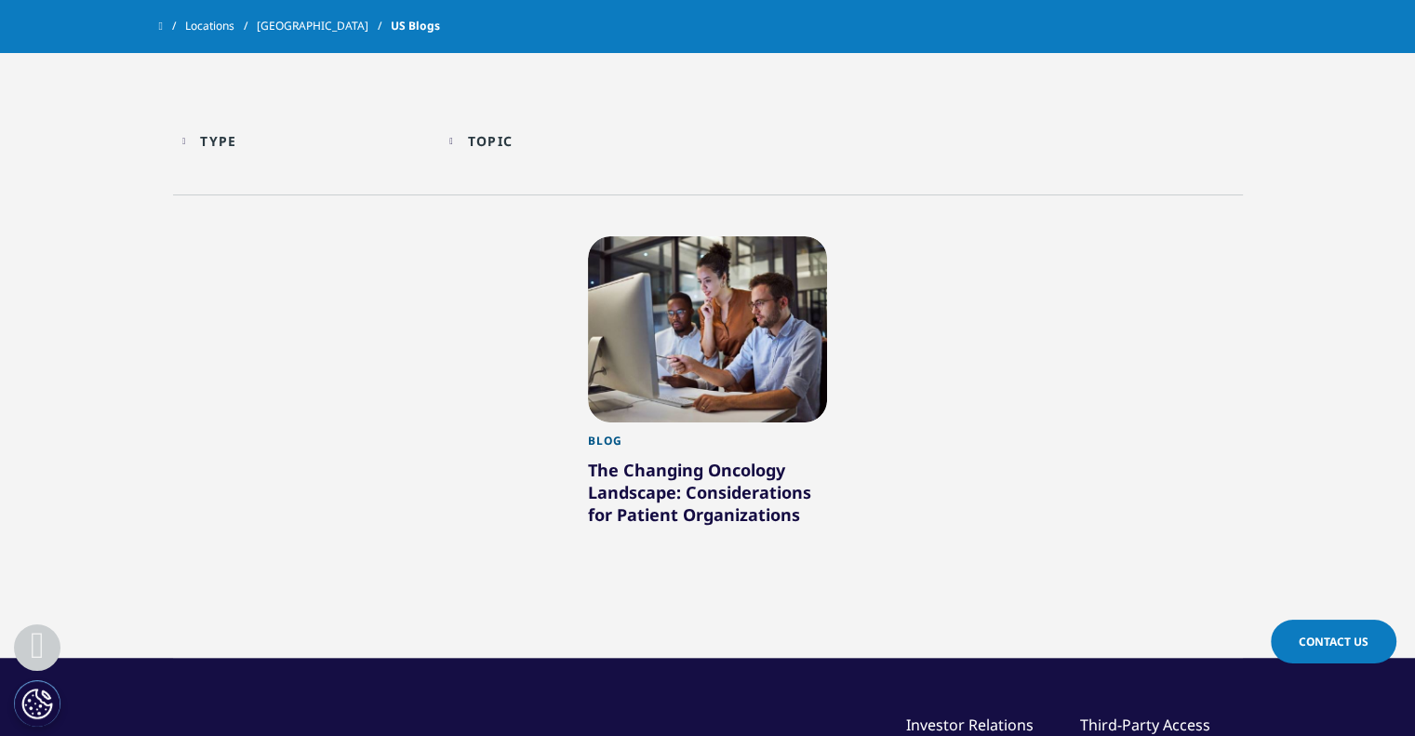
scroll to position [595, 0]
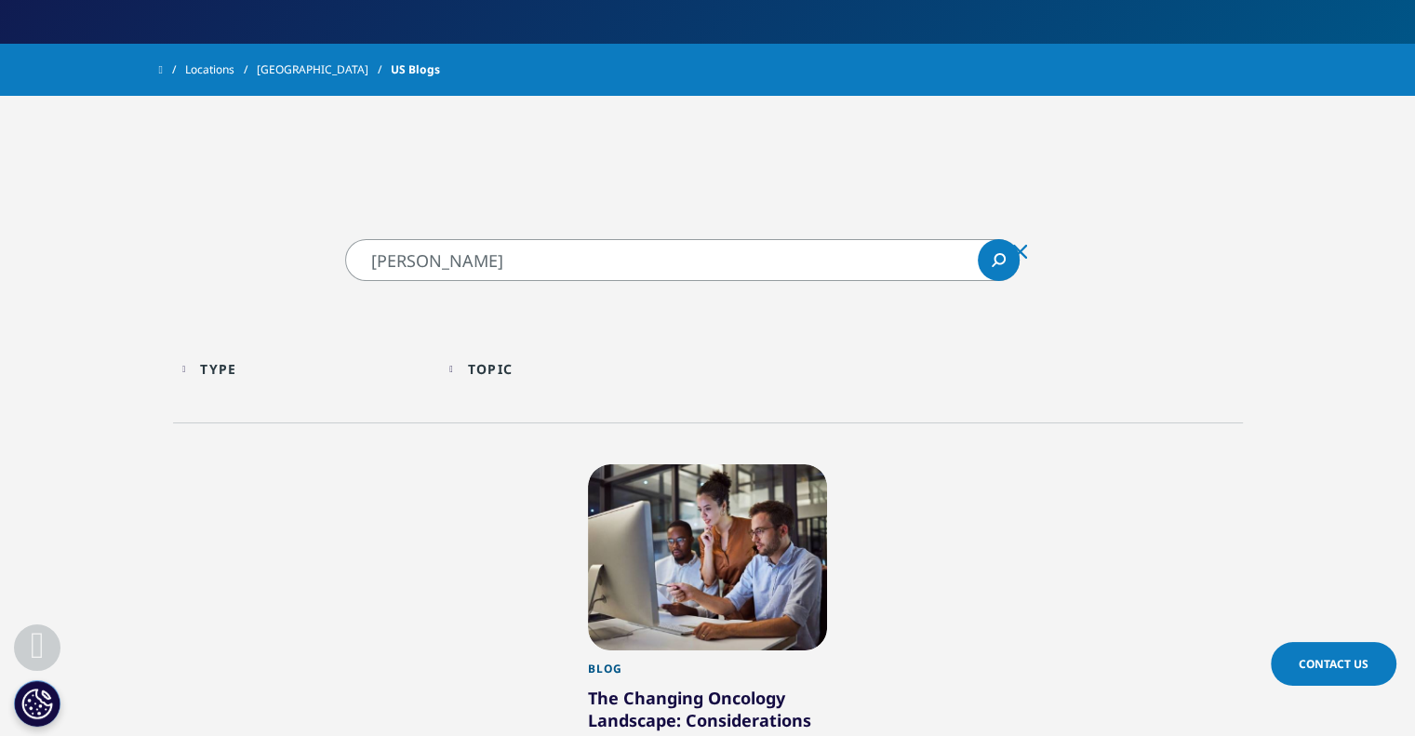
scroll to position [375, 0]
